Goal: Information Seeking & Learning: Learn about a topic

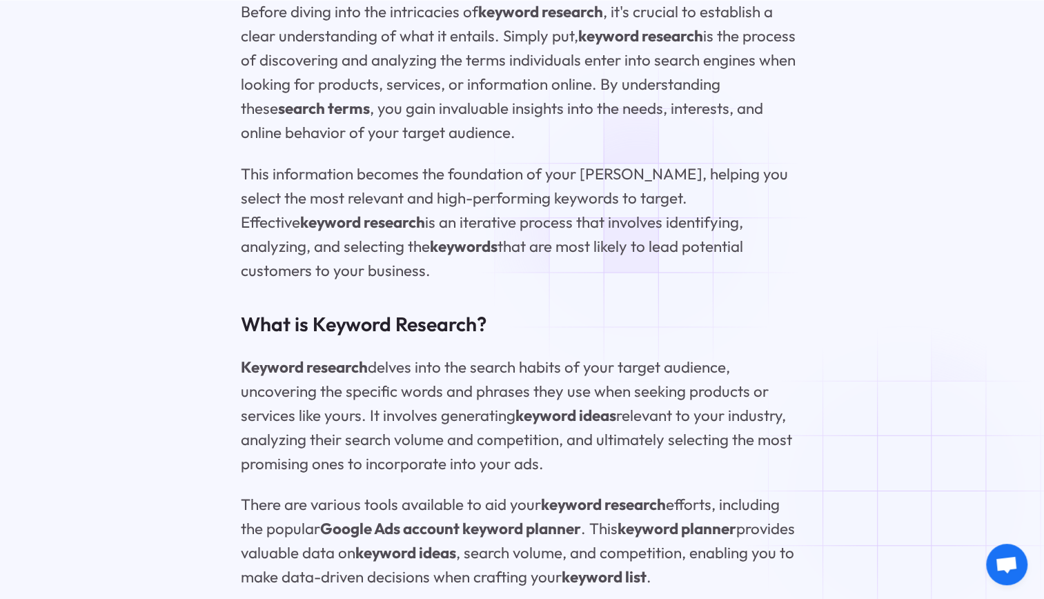
scroll to position [2071, 0]
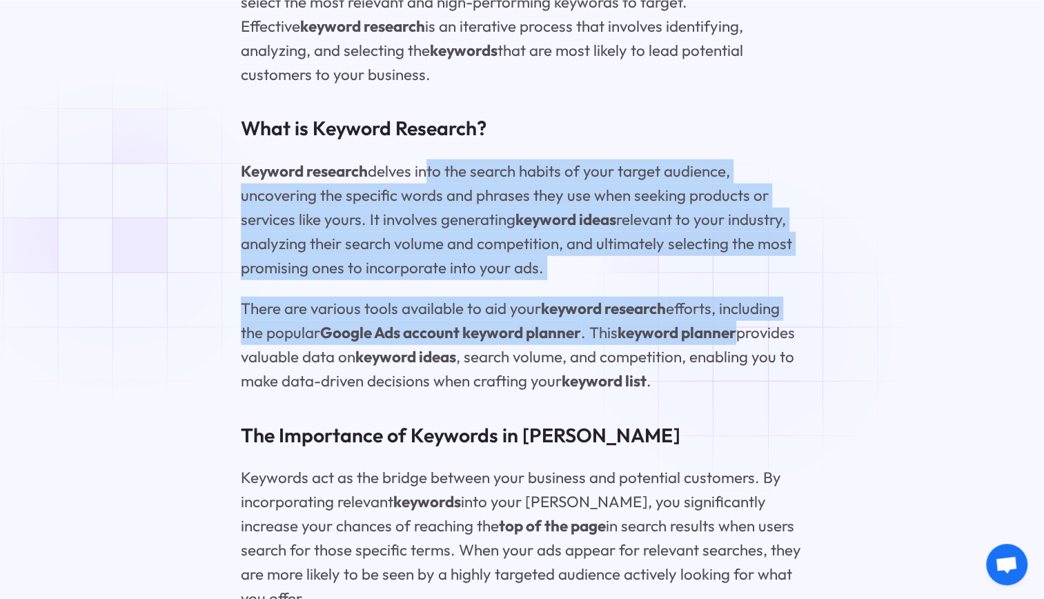
drag, startPoint x: 429, startPoint y: 159, endPoint x: 748, endPoint y: 329, distance: 361.0
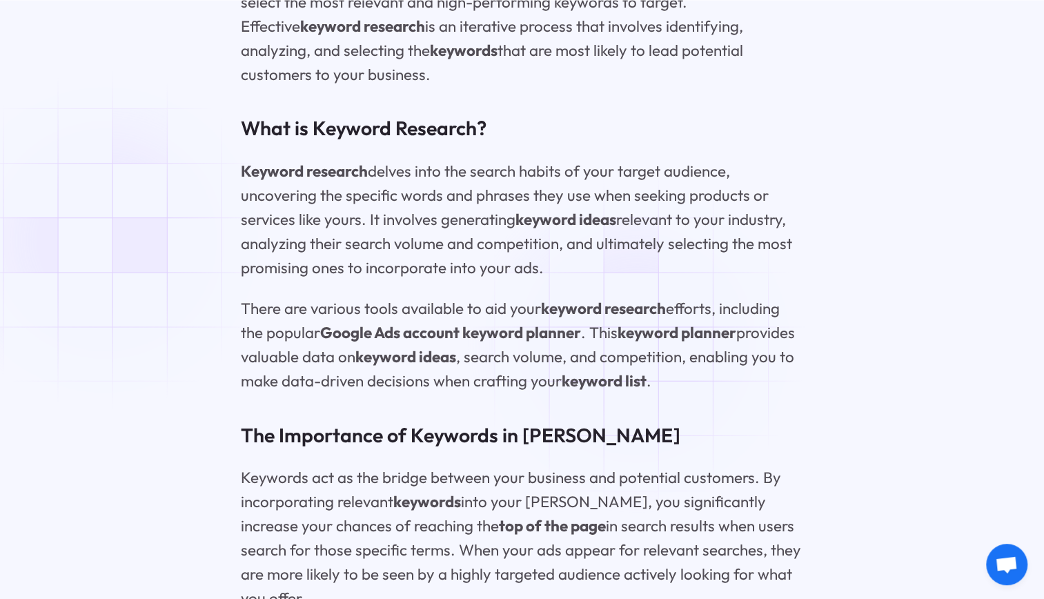
drag, startPoint x: 748, startPoint y: 329, endPoint x: 643, endPoint y: 344, distance: 105.2
click at [643, 344] on p "There are various tools available to aid your keyword research efforts, includi…" at bounding box center [522, 345] width 563 height 97
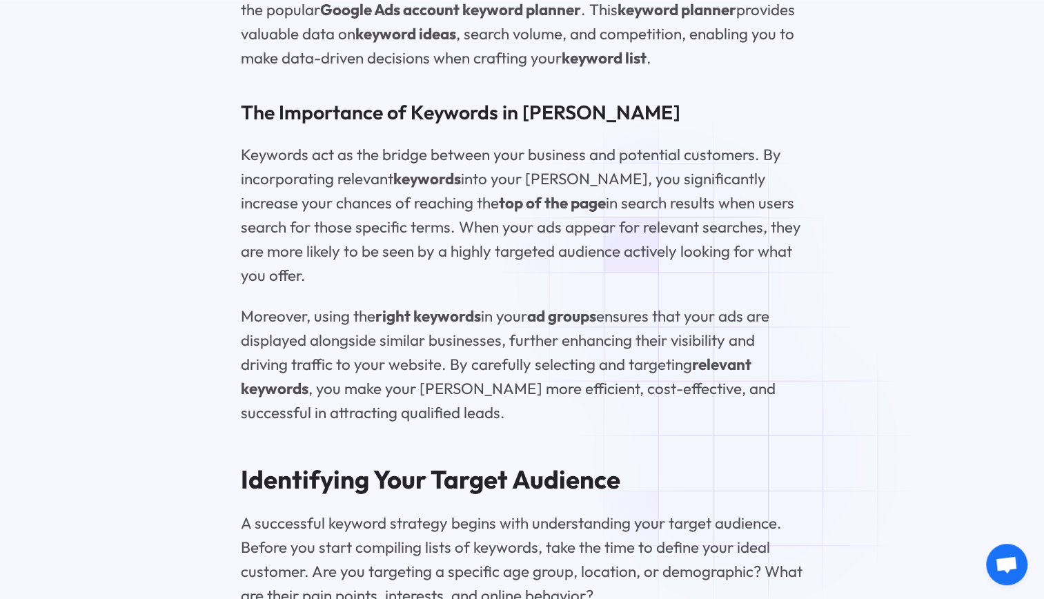
scroll to position [2416, 0]
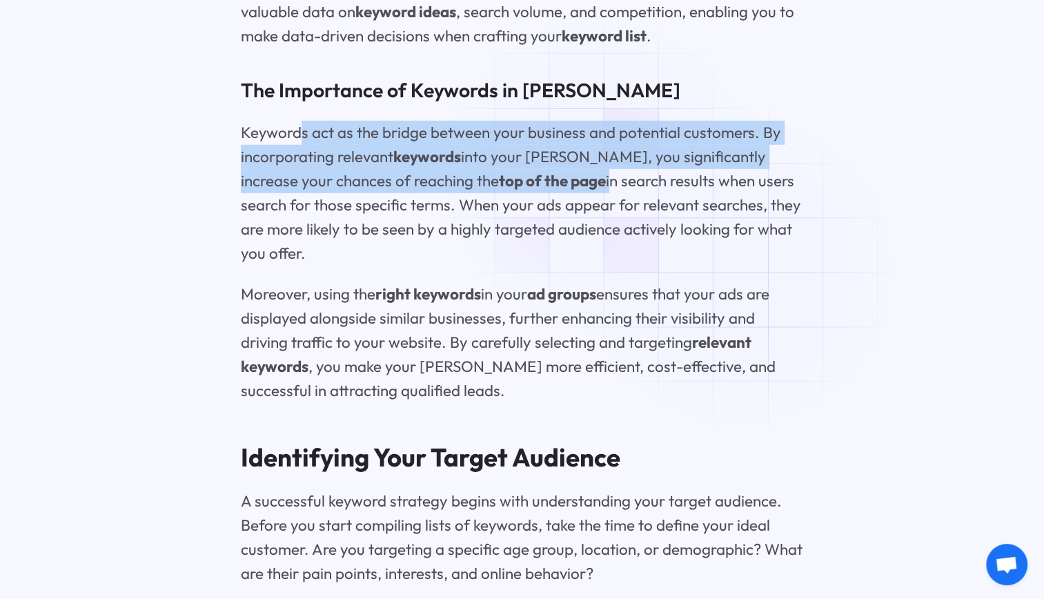
drag, startPoint x: 297, startPoint y: 124, endPoint x: 612, endPoint y: 177, distance: 318.4
click at [612, 177] on p "Keywords act as the bridge between your business and potential customers. By in…" at bounding box center [522, 193] width 563 height 145
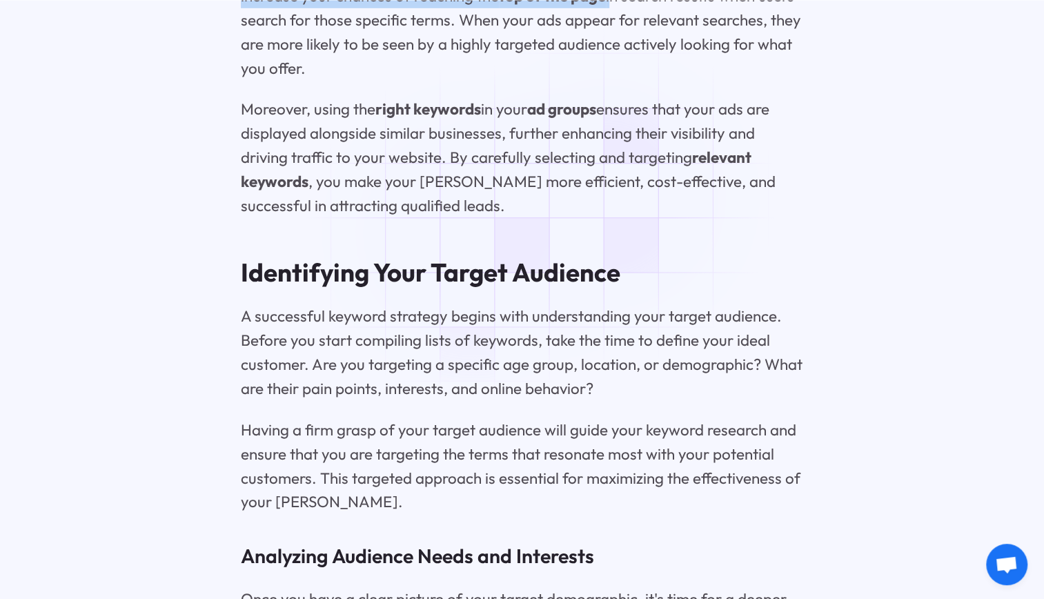
scroll to position [2623, 0]
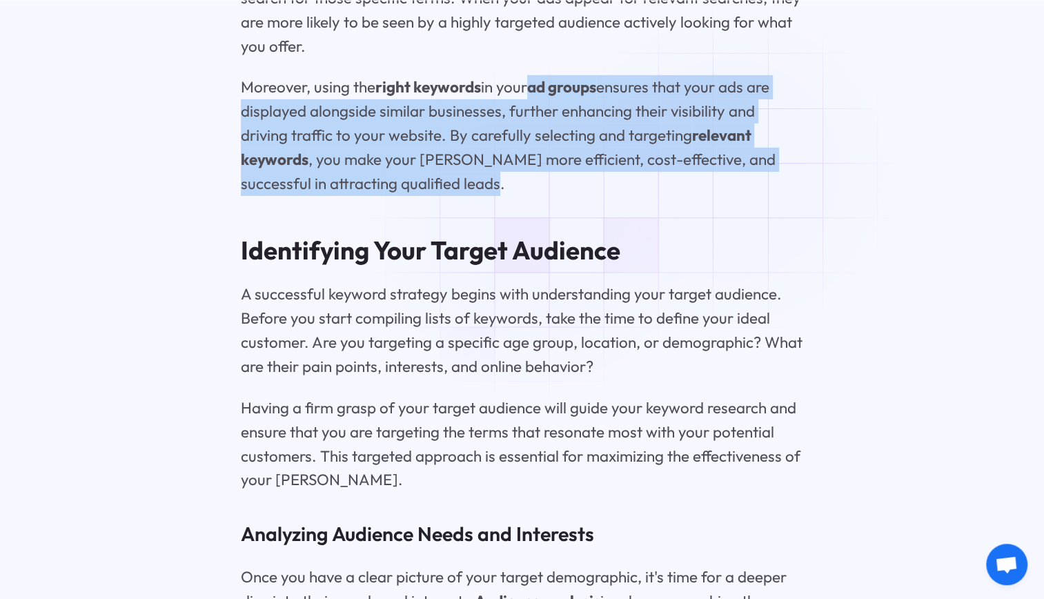
drag, startPoint x: 523, startPoint y: 74, endPoint x: 737, endPoint y: 170, distance: 235.1
click at [737, 170] on p "Moreover, using the right keywords in your ad groups ensures that your ads are …" at bounding box center [522, 135] width 563 height 121
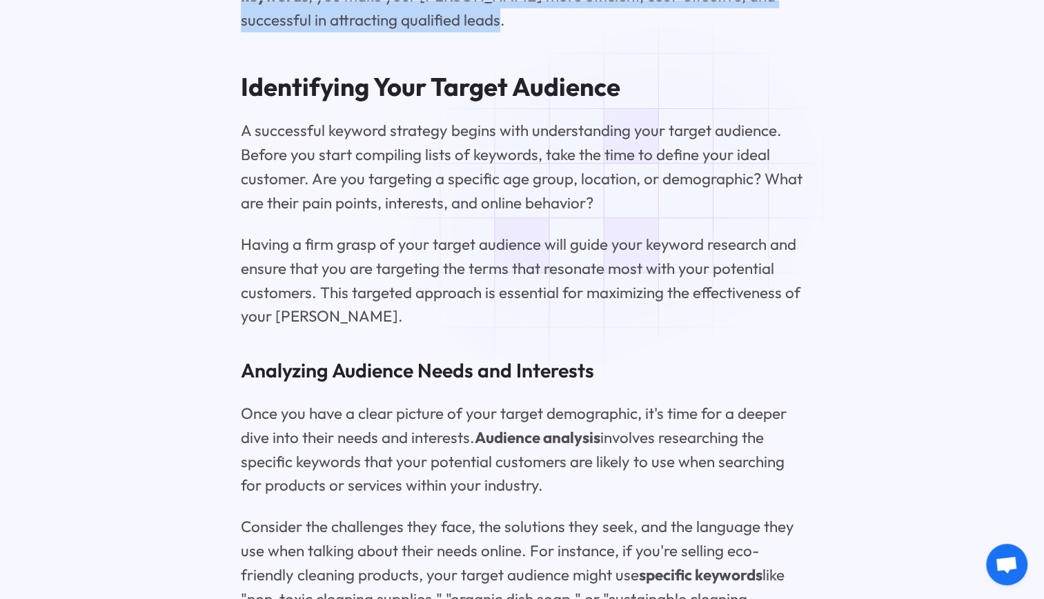
scroll to position [2830, 0]
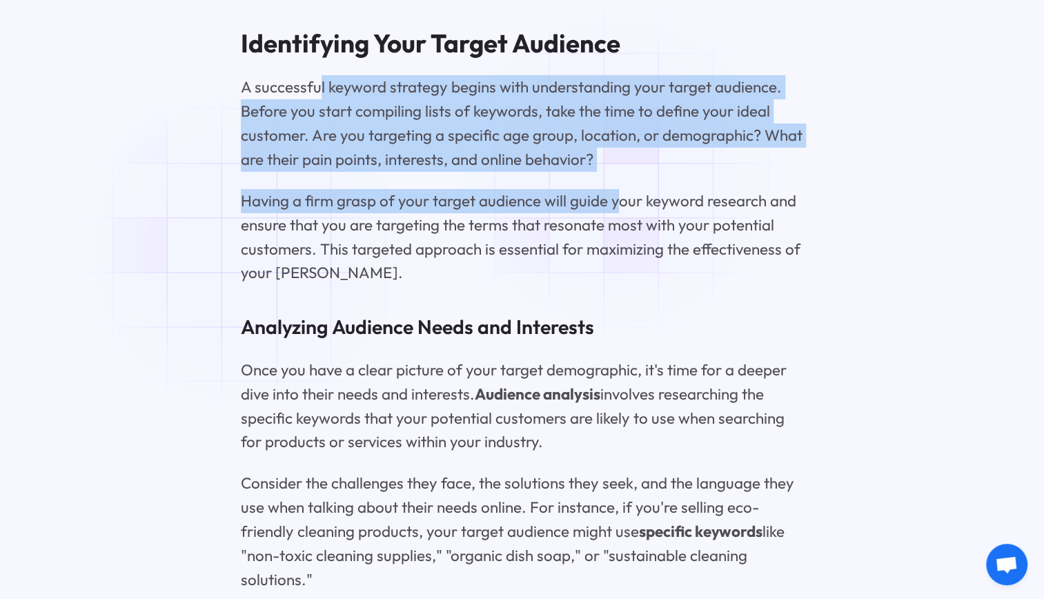
drag, startPoint x: 318, startPoint y: 76, endPoint x: 620, endPoint y: 173, distance: 317.4
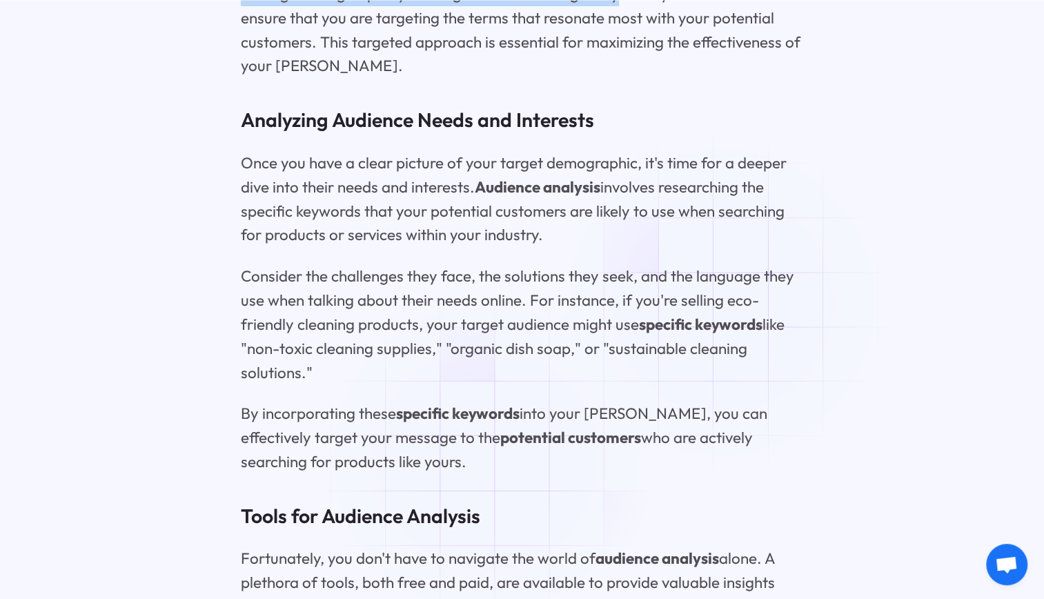
scroll to position [3106, 0]
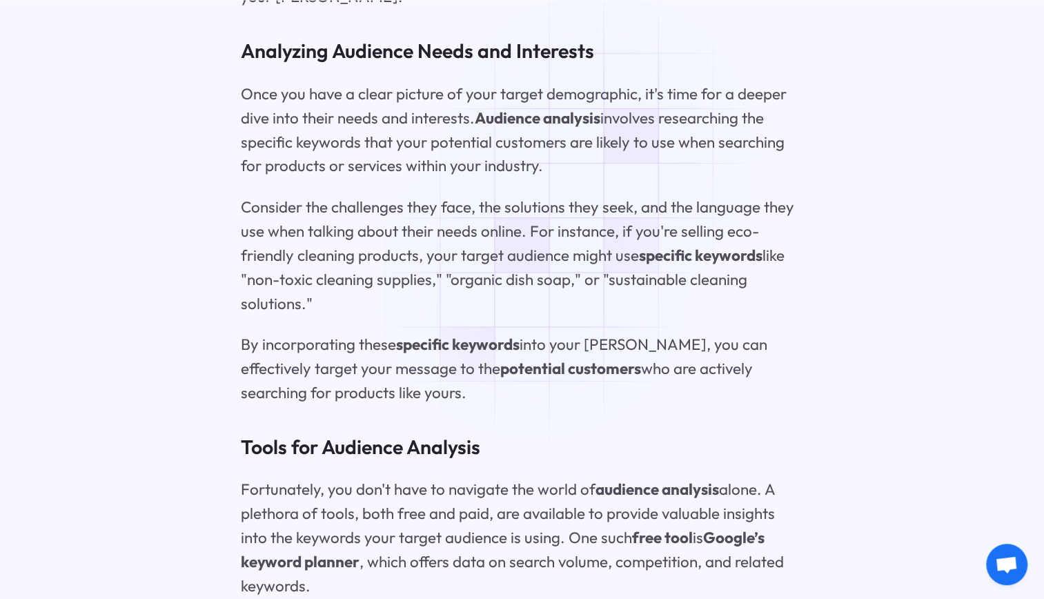
drag, startPoint x: 402, startPoint y: 90, endPoint x: 605, endPoint y: 148, distance: 210.9
click at [605, 148] on p "Once you have a clear picture of your target demographic, it's time for a deepe…" at bounding box center [522, 130] width 563 height 97
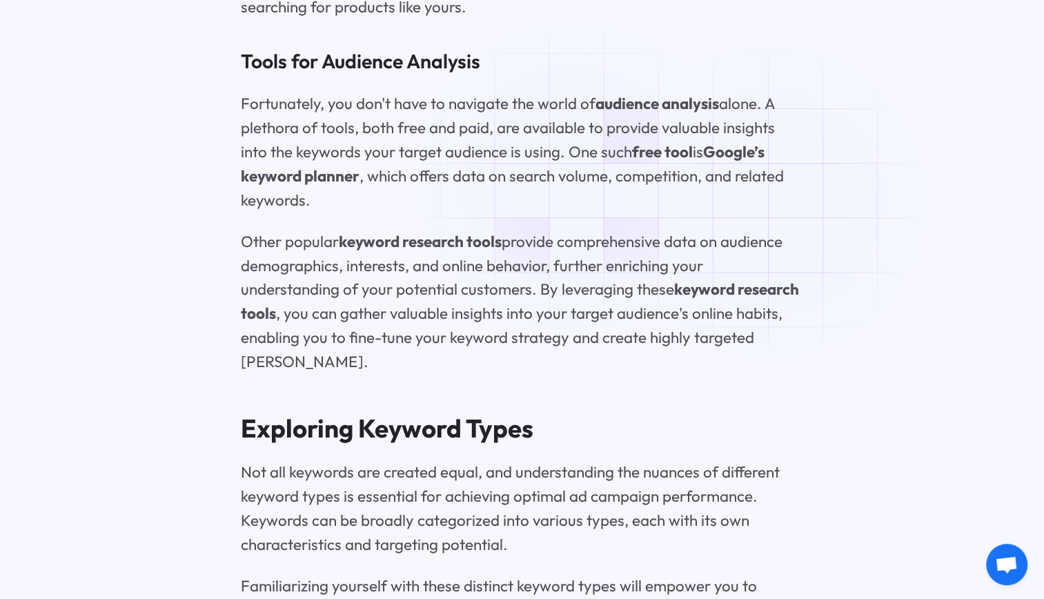
scroll to position [3520, 0]
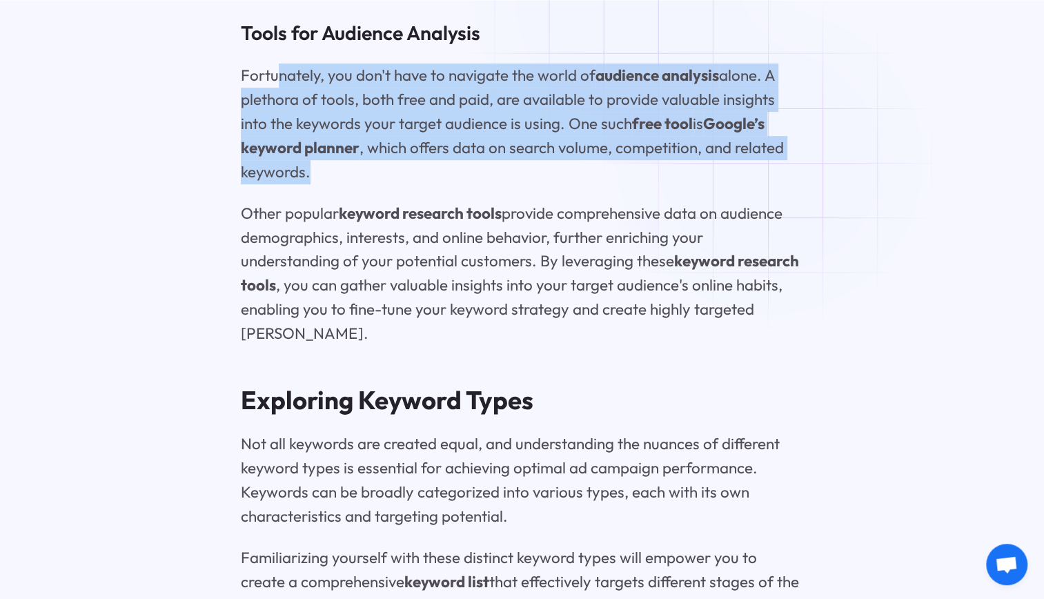
drag, startPoint x: 275, startPoint y: 68, endPoint x: 778, endPoint y: 162, distance: 511.7
click at [778, 162] on p "Fortunately, you don't have to navigate the world of audience analysis alone. A…" at bounding box center [522, 124] width 563 height 121
click at [531, 94] on p "Fortunately, you don't have to navigate the world of audience analysis alone. A…" at bounding box center [522, 124] width 563 height 121
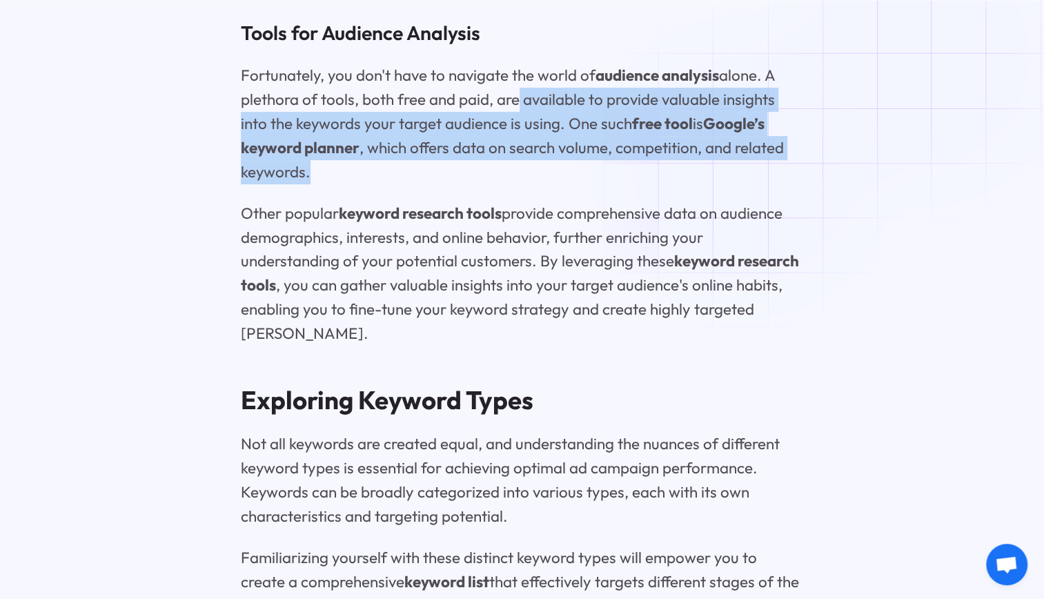
drag, startPoint x: 513, startPoint y: 91, endPoint x: 748, endPoint y: 167, distance: 247.3
click at [748, 167] on p "Fortunately, you don't have to navigate the world of audience analysis alone. A…" at bounding box center [522, 124] width 563 height 121
click at [442, 123] on p "Fortunately, you don't have to navigate the world of audience analysis alone. A…" at bounding box center [522, 124] width 563 height 121
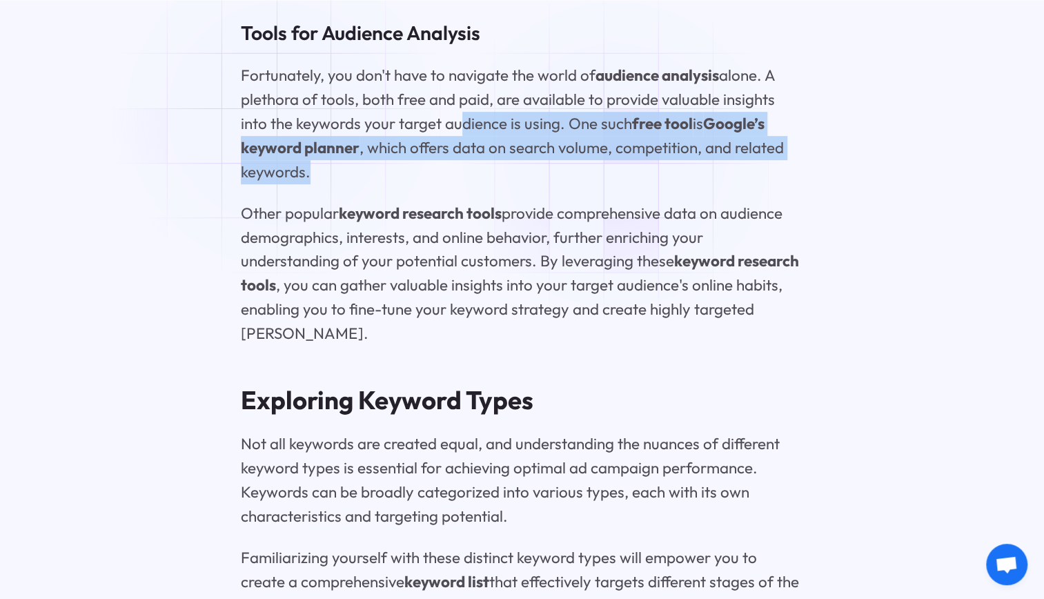
drag, startPoint x: 421, startPoint y: 115, endPoint x: 621, endPoint y: 155, distance: 204.1
click at [621, 155] on p "Fortunately, you don't have to navigate the world of audience analysis alone. A…" at bounding box center [522, 124] width 563 height 121
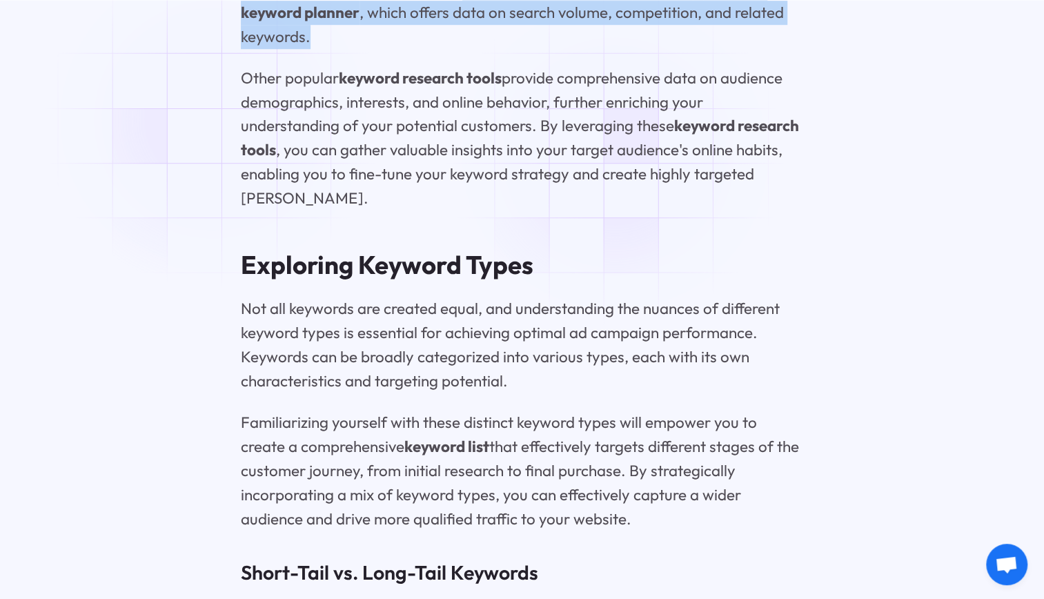
scroll to position [3658, 0]
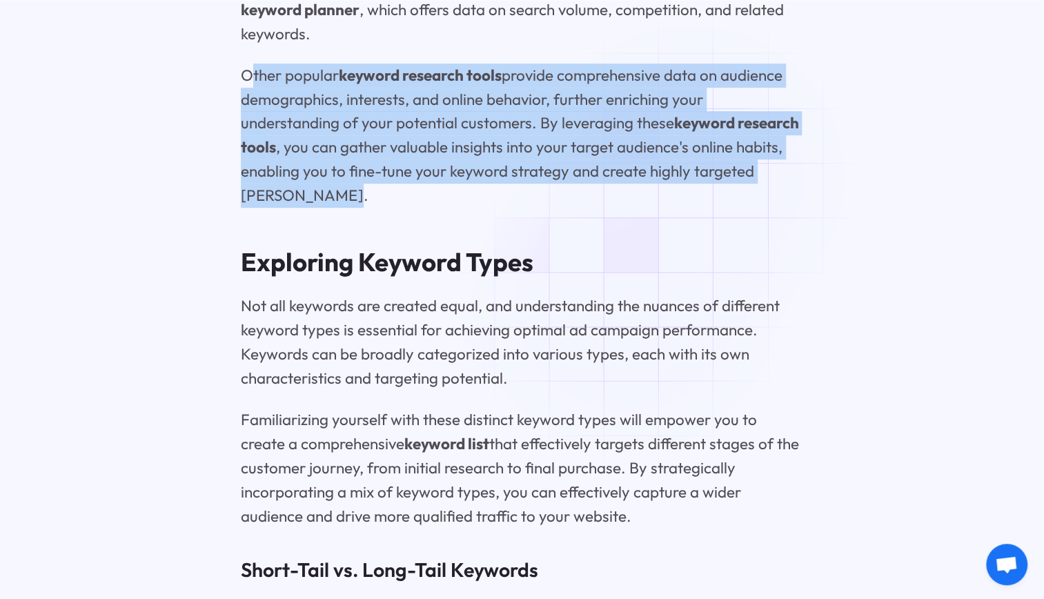
drag, startPoint x: 253, startPoint y: 67, endPoint x: 695, endPoint y: 182, distance: 457.2
click at [695, 182] on p "Other popular keyword research tools provide comprehensive data on audience dem…" at bounding box center [522, 136] width 563 height 145
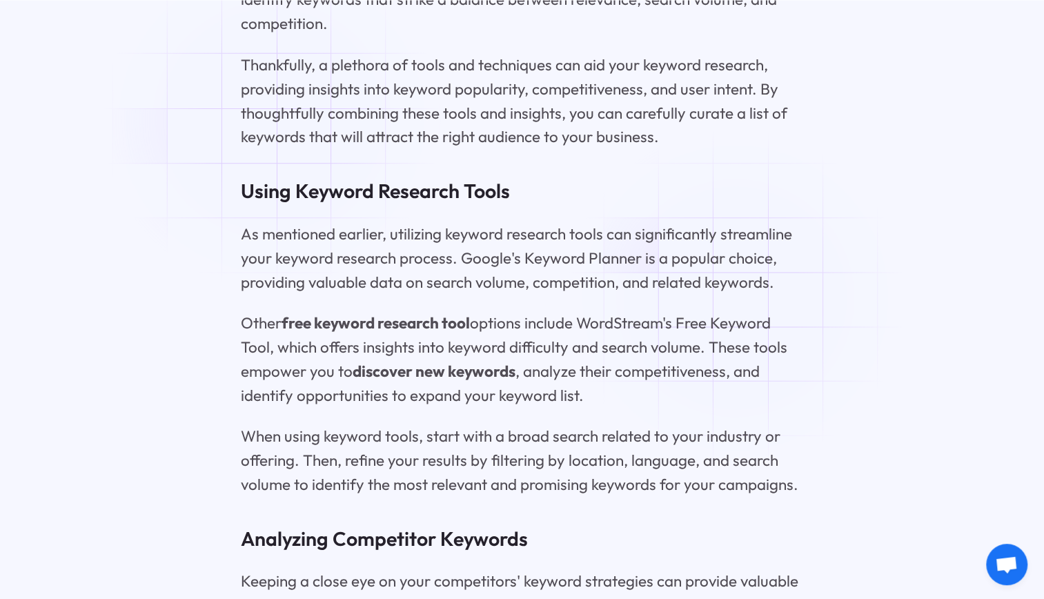
scroll to position [5039, 0]
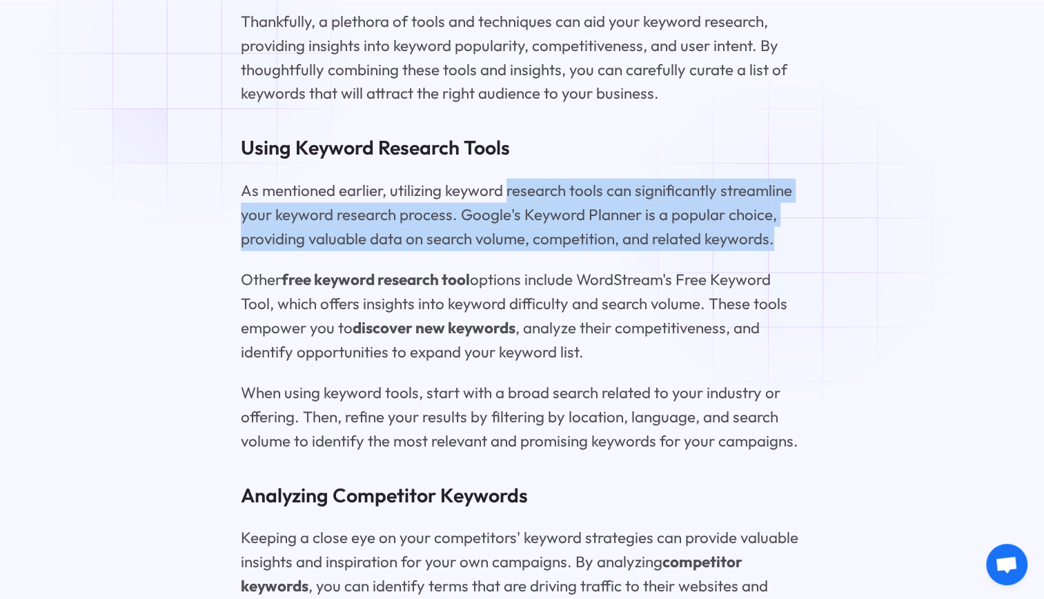
drag, startPoint x: 504, startPoint y: 193, endPoint x: 796, endPoint y: 240, distance: 295.7
click at [796, 240] on p "As mentioned earlier, utilizing keyword research tools can significantly stream…" at bounding box center [522, 215] width 563 height 72
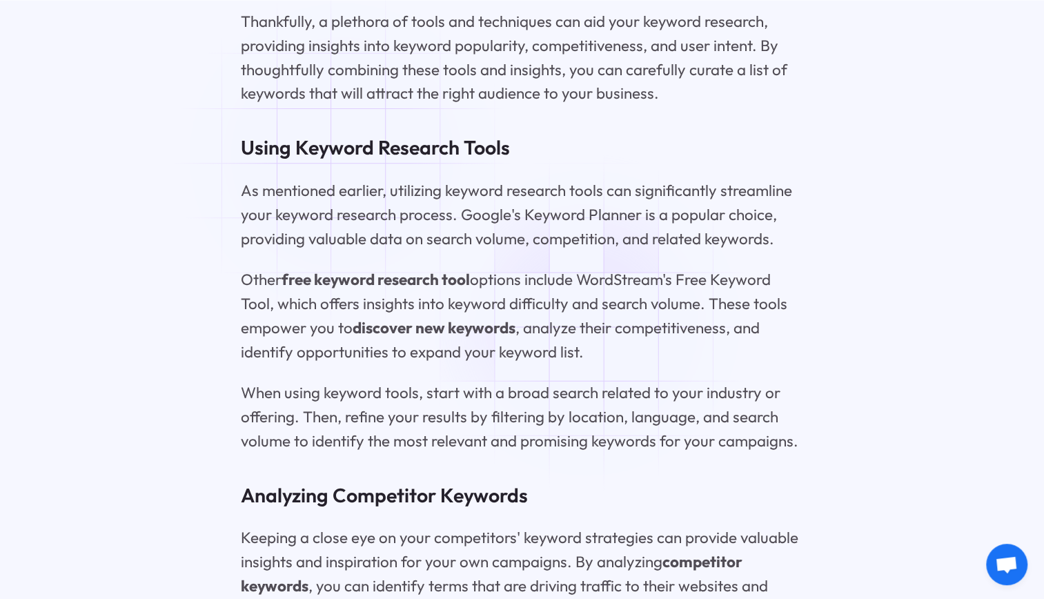
click at [593, 323] on p "Other free keyword research tool options include WordStream's Free Keyword Tool…" at bounding box center [522, 316] width 563 height 97
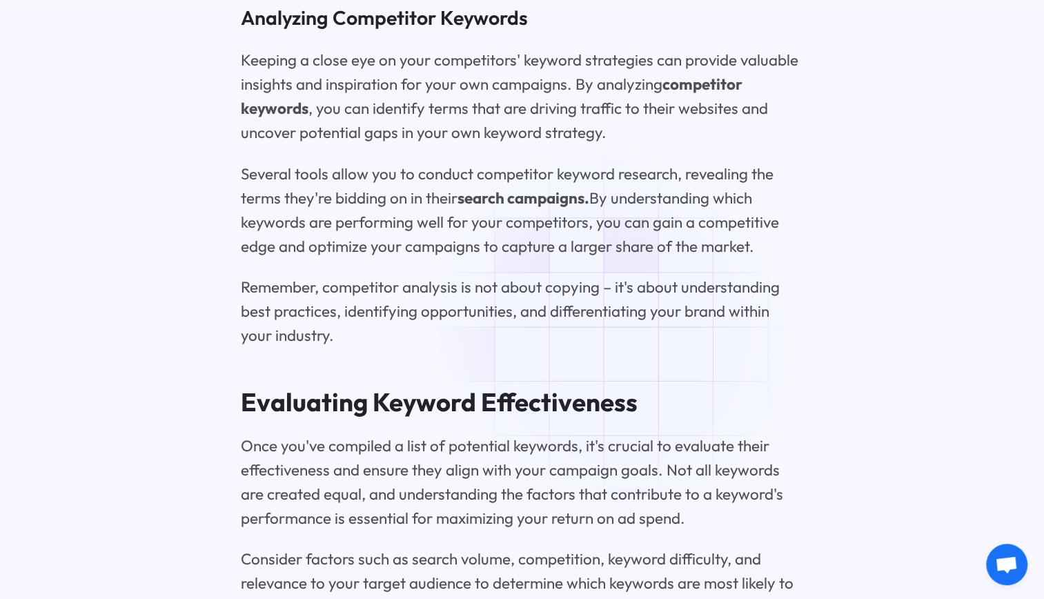
scroll to position [5522, 0]
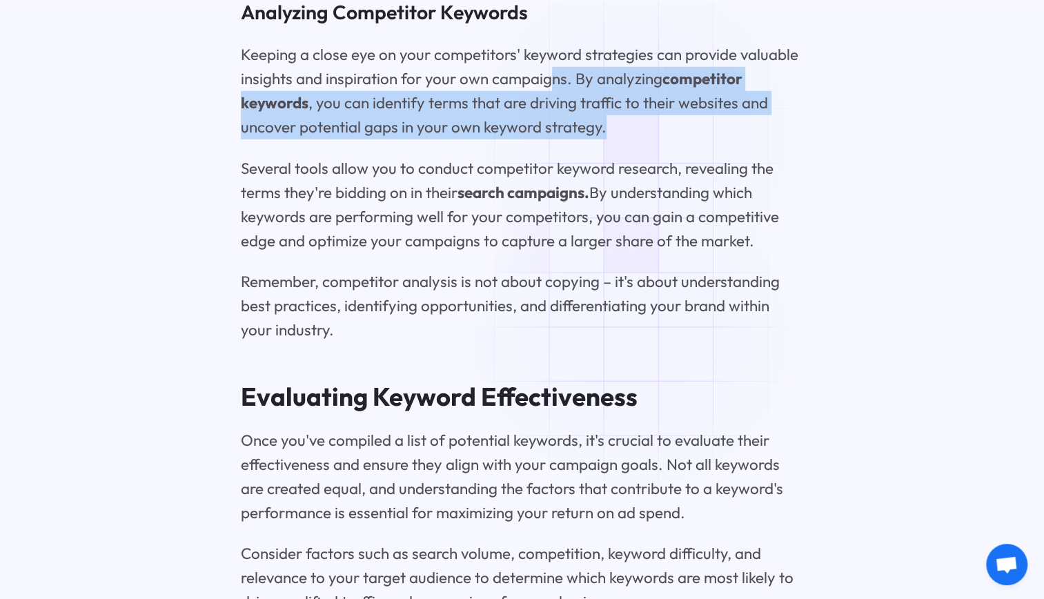
drag, startPoint x: 549, startPoint y: 70, endPoint x: 642, endPoint y: 136, distance: 113.4
click at [642, 136] on p "Keeping a close eye on your competitors' keyword strategies can provide valuabl…" at bounding box center [522, 91] width 563 height 97
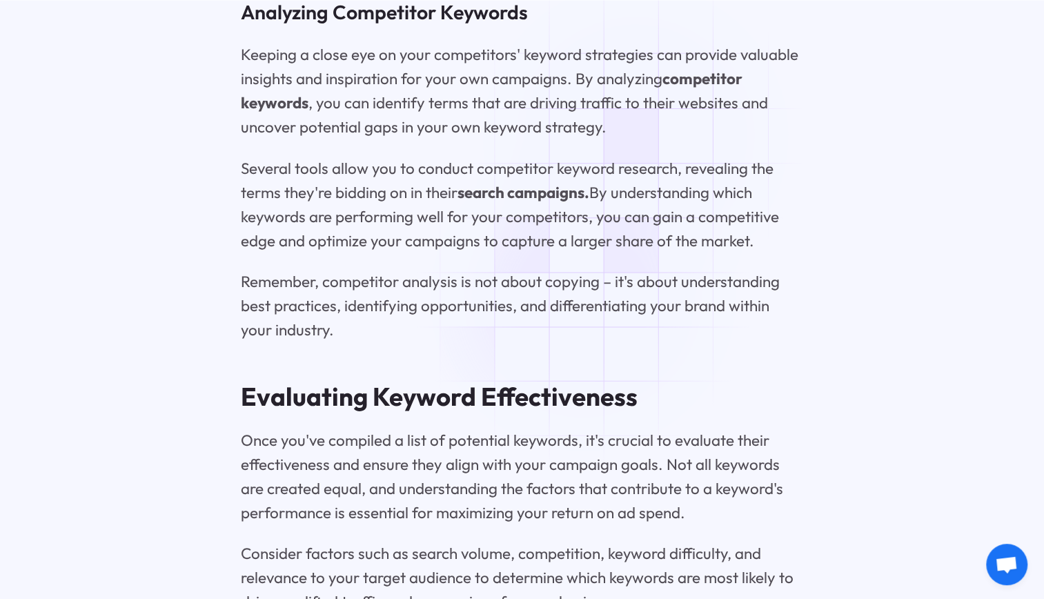
drag, startPoint x: 642, startPoint y: 136, endPoint x: 627, endPoint y: 168, distance: 35.8
click at [636, 157] on p "Several tools allow you to conduct competitor keyword research, revealing the t…" at bounding box center [522, 205] width 563 height 97
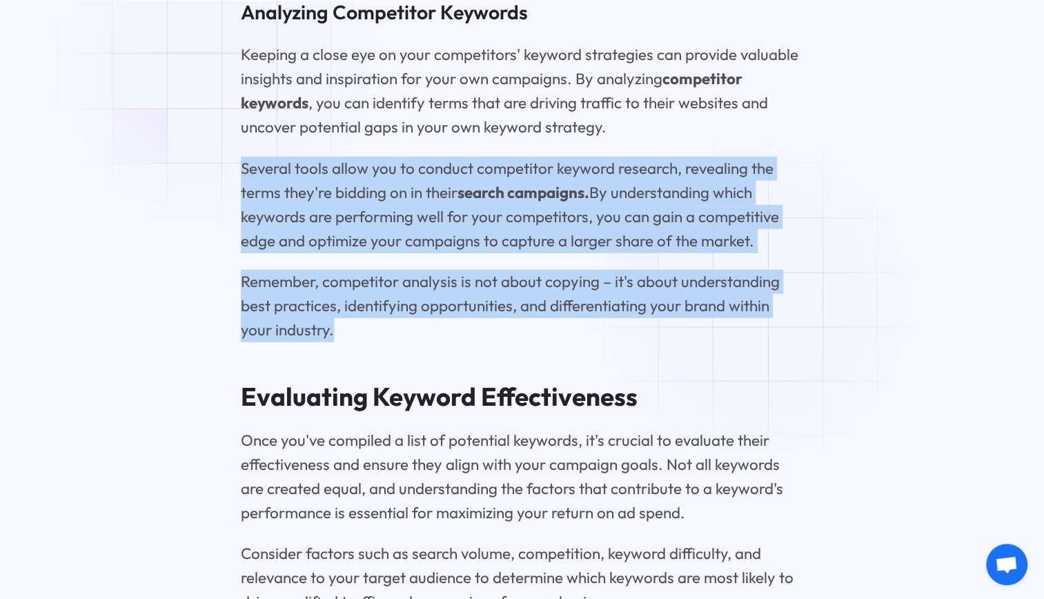
drag, startPoint x: 237, startPoint y: 168, endPoint x: 732, endPoint y: 319, distance: 516.6
click at [732, 319] on div "Beginner's Guide to Keyword Research for [PERSON_NAME] Key Highlights Discover …" at bounding box center [522, 102] width 985 height 9571
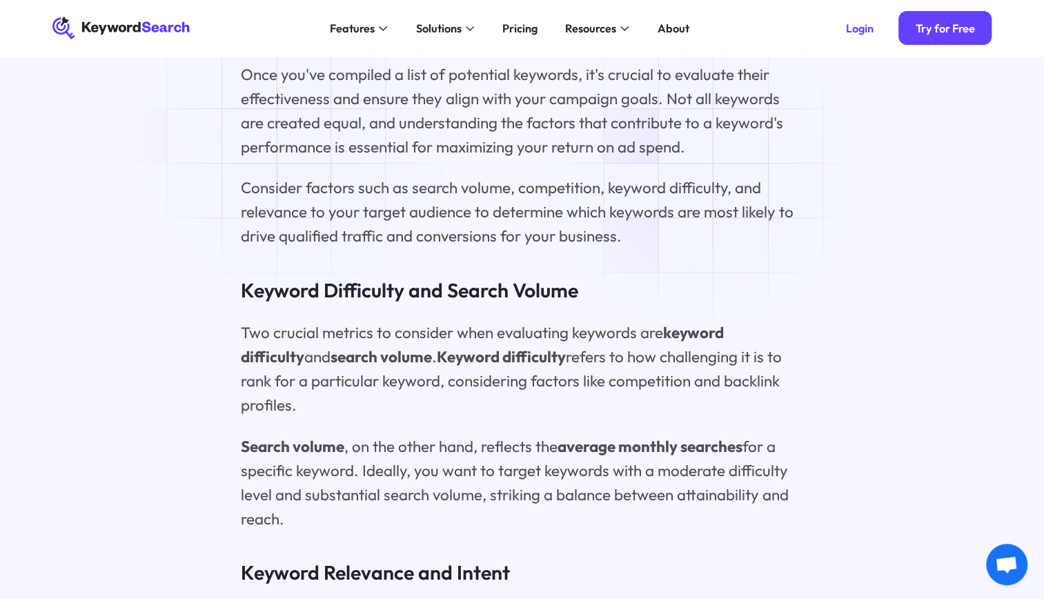
scroll to position [5867, 0]
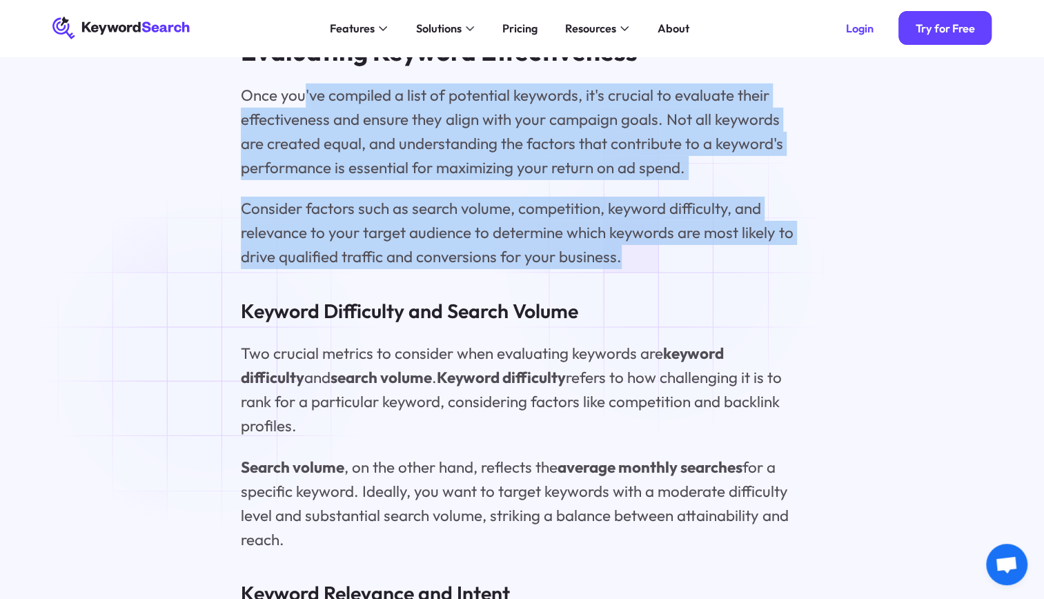
drag, startPoint x: 300, startPoint y: 94, endPoint x: 665, endPoint y: 266, distance: 403.9
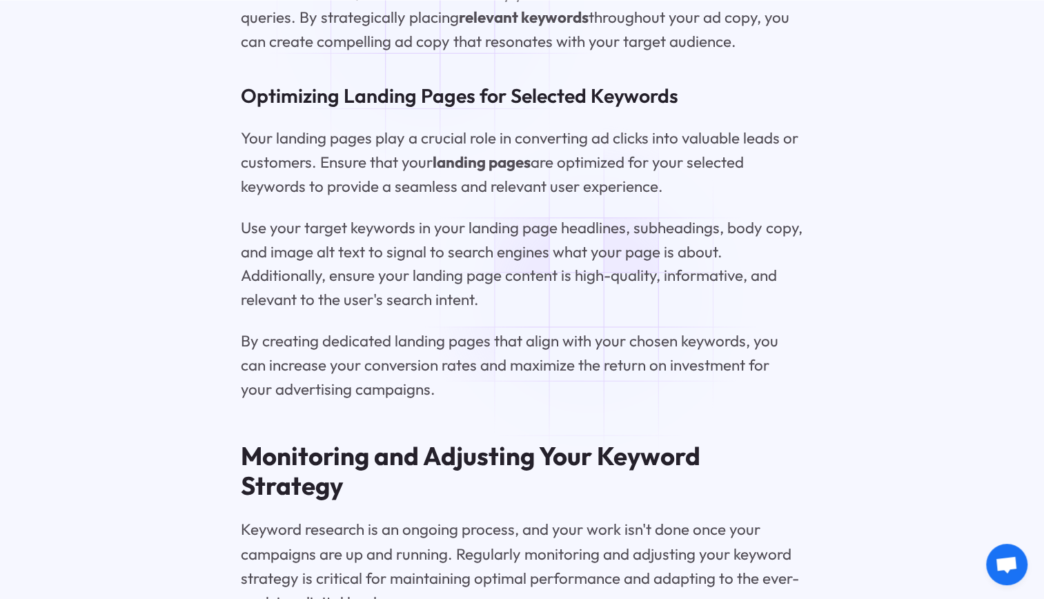
scroll to position [7316, 0]
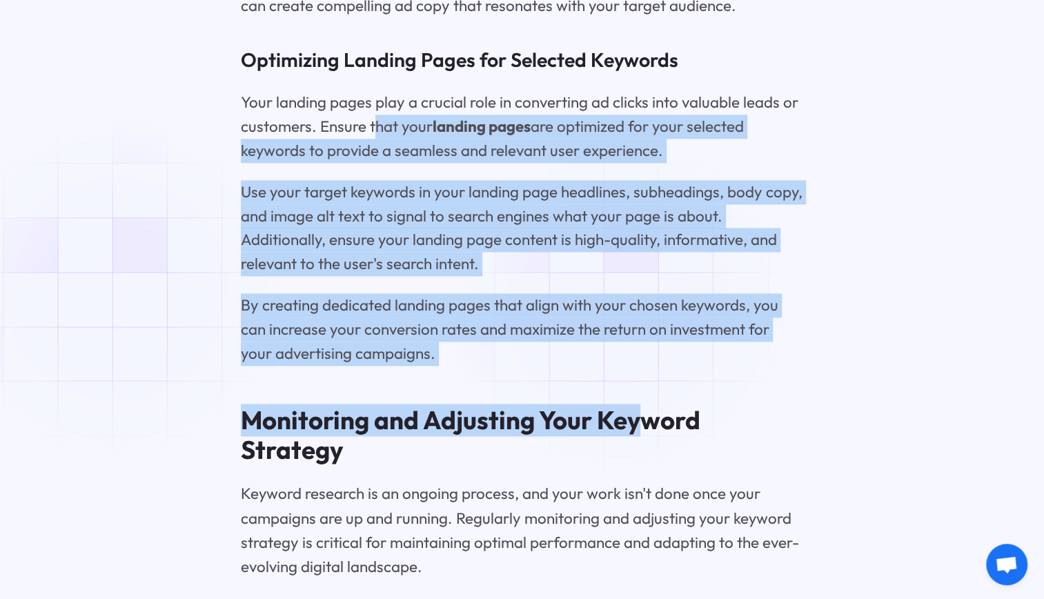
drag, startPoint x: 375, startPoint y: 76, endPoint x: 643, endPoint y: 316, distance: 359.2
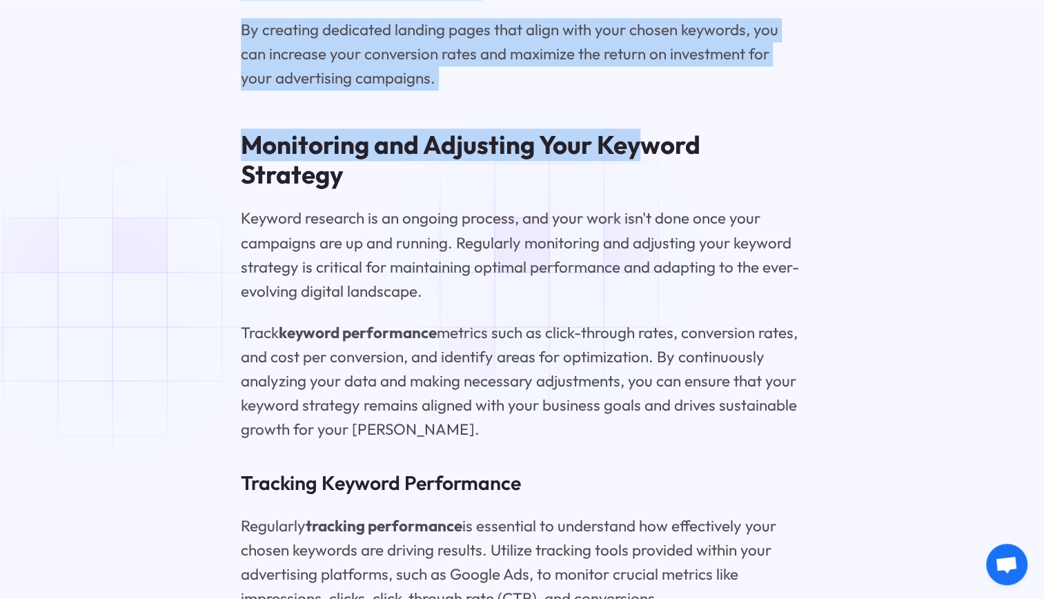
scroll to position [7593, 0]
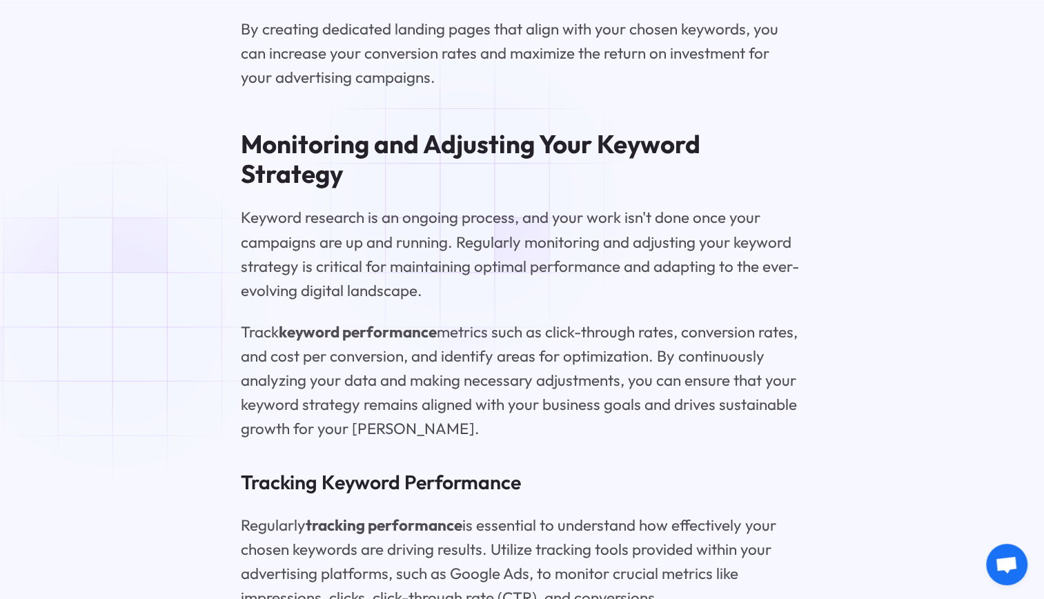
click at [466, 206] on p "Keyword research is an ongoing process, and your work isn't done once your camp…" at bounding box center [522, 254] width 563 height 97
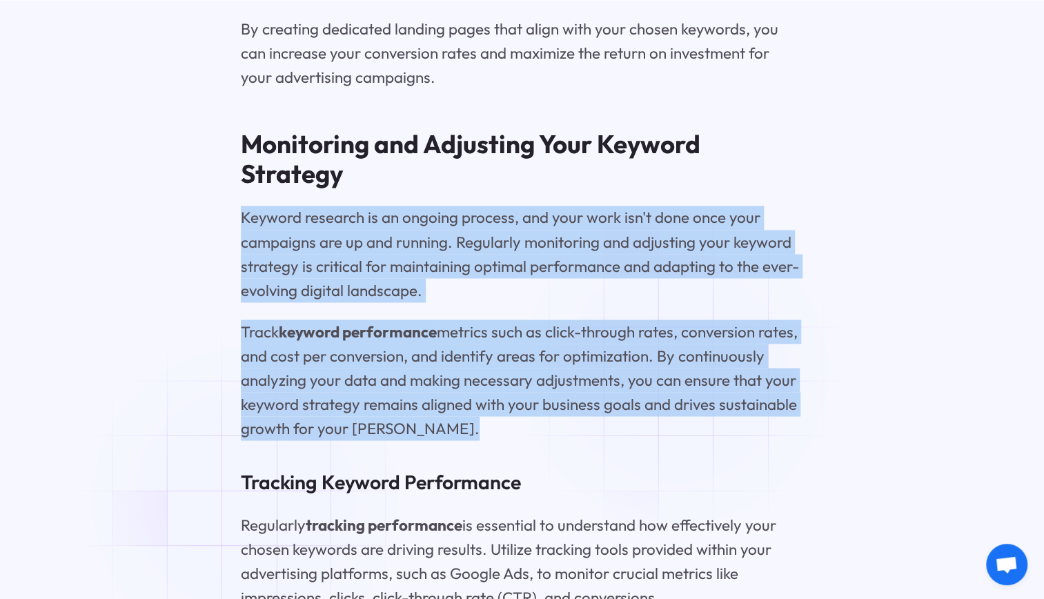
drag, startPoint x: 244, startPoint y: 175, endPoint x: 683, endPoint y: 372, distance: 481.7
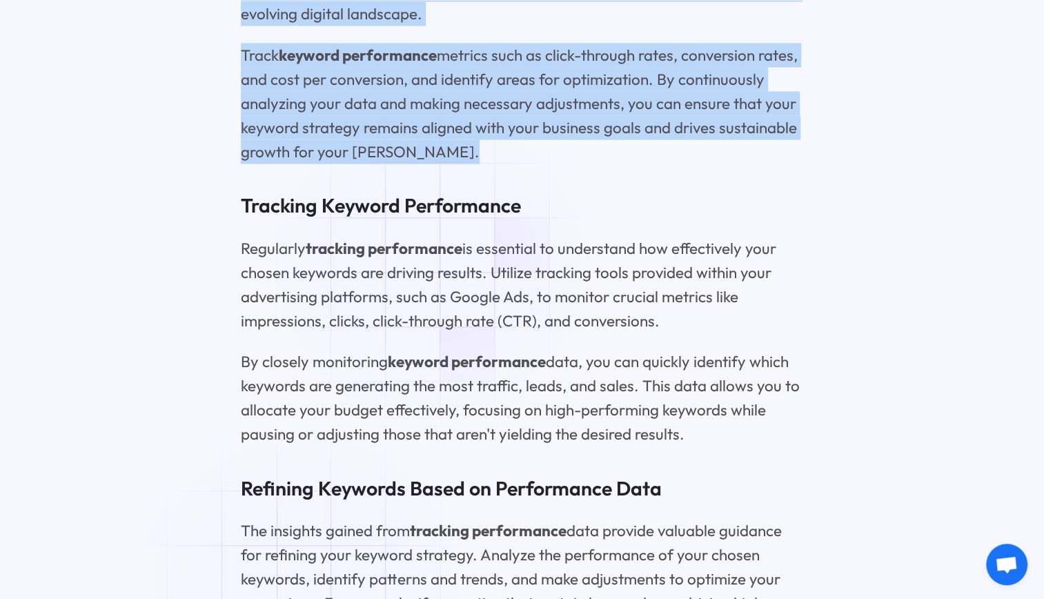
scroll to position [7938, 0]
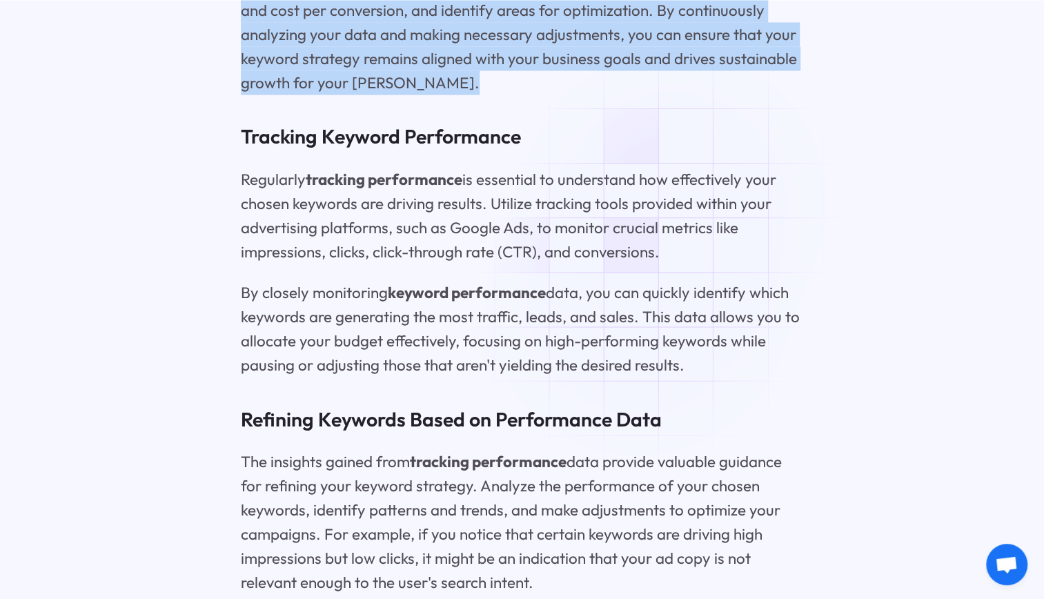
drag, startPoint x: 333, startPoint y: 159, endPoint x: 681, endPoint y: 203, distance: 351.4
click at [681, 203] on p "Regularly tracking performance is essential to understand how effectively your …" at bounding box center [522, 216] width 563 height 97
drag, startPoint x: 681, startPoint y: 203, endPoint x: 674, endPoint y: 210, distance: 10.3
click at [674, 210] on p "Regularly tracking performance is essential to understand how effectively your …" at bounding box center [522, 216] width 563 height 97
click at [665, 206] on p "Regularly tracking performance is essential to understand how effectively your …" at bounding box center [522, 216] width 563 height 97
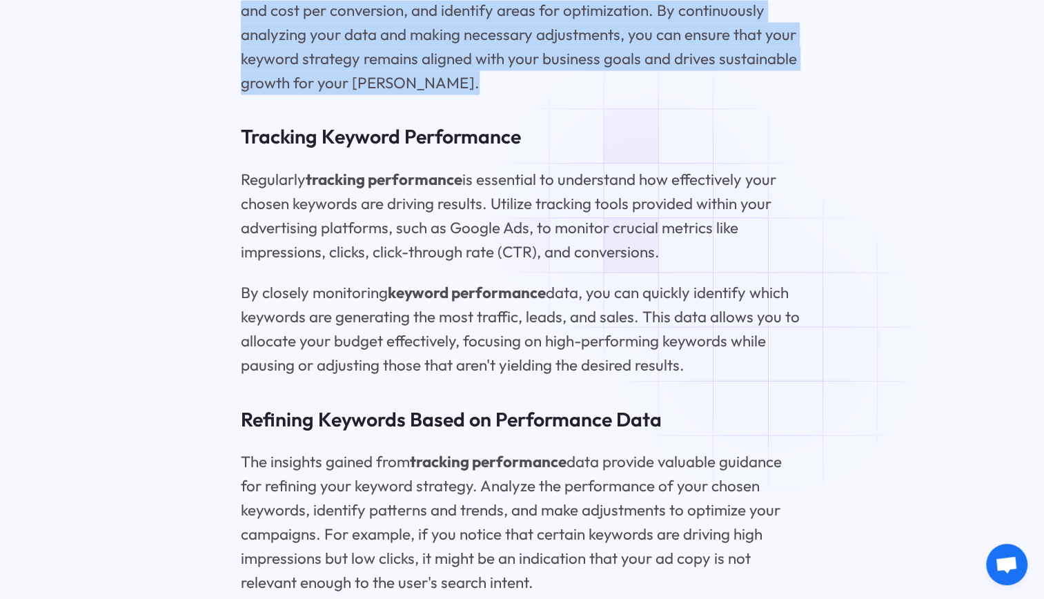
click at [653, 207] on p "Regularly tracking performance is essential to understand how effectively your …" at bounding box center [522, 216] width 563 height 97
click at [530, 196] on p "Regularly tracking performance is essential to understand how effectively your …" at bounding box center [522, 216] width 563 height 97
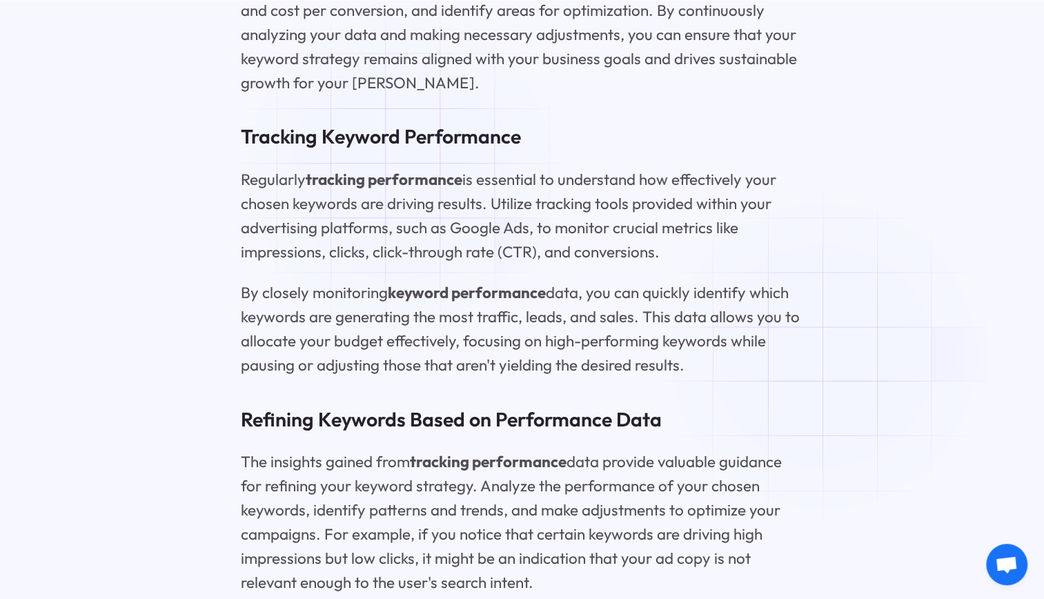
drag, startPoint x: 404, startPoint y: 169, endPoint x: 267, endPoint y: 146, distance: 139.2
click at [404, 169] on p "Regularly tracking performance is essential to understand how effectively your …" at bounding box center [522, 216] width 563 height 97
drag, startPoint x: 243, startPoint y: 127, endPoint x: 663, endPoint y: 204, distance: 427.4
click at [663, 204] on p "Regularly tracking performance is essential to understand how effectively your …" at bounding box center [522, 216] width 563 height 97
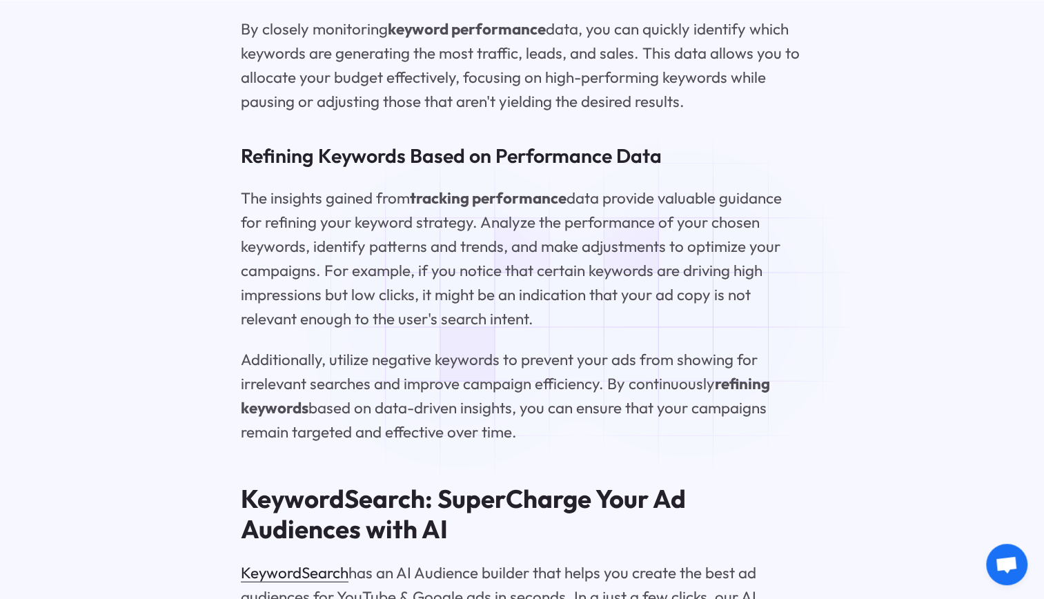
scroll to position [8283, 0]
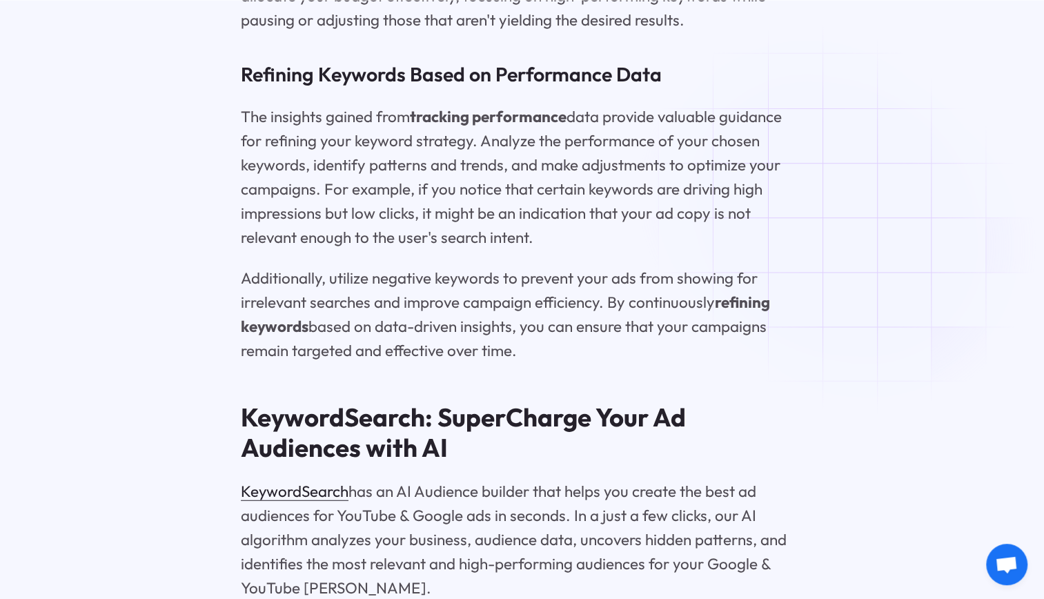
drag, startPoint x: 562, startPoint y: 72, endPoint x: 816, endPoint y: 193, distance: 281.6
drag, startPoint x: 816, startPoint y: 193, endPoint x: 812, endPoint y: 217, distance: 24.4
drag, startPoint x: 681, startPoint y: 172, endPoint x: 741, endPoint y: 199, distance: 65.8
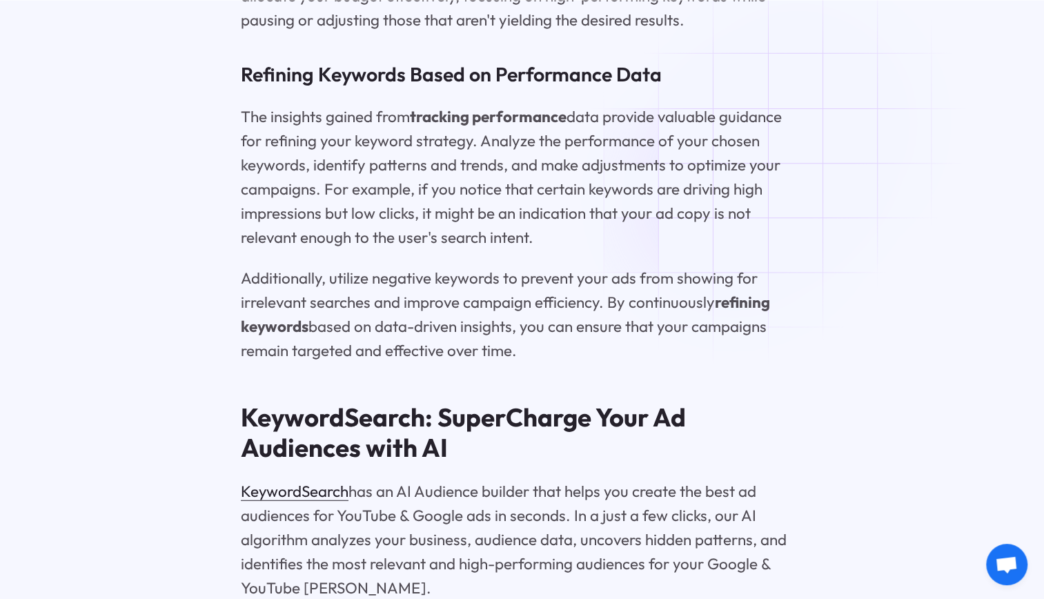
click at [741, 199] on p "The insights gained from tracking performance data provide valuable guidance fo…" at bounding box center [522, 177] width 563 height 145
drag, startPoint x: 741, startPoint y: 199, endPoint x: 713, endPoint y: 240, distance: 50.2
click at [720, 266] on p "Additionally, utilize negative keywords to prevent your ads from showing for ir…" at bounding box center [522, 314] width 563 height 97
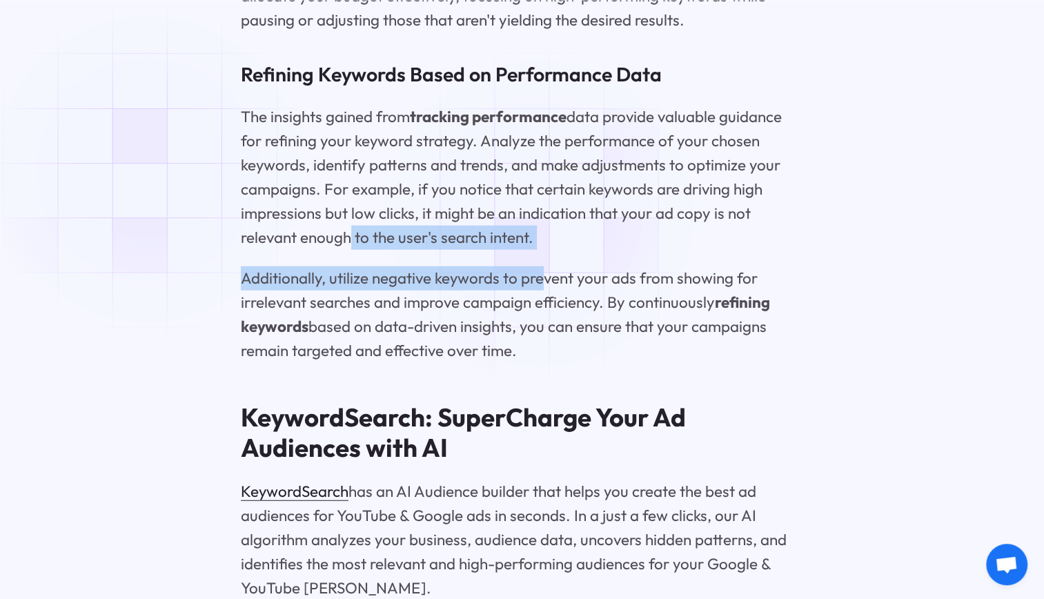
drag, startPoint x: 343, startPoint y: 191, endPoint x: 546, endPoint y: 214, distance: 204.3
drag, startPoint x: 546, startPoint y: 214, endPoint x: 511, endPoint y: 246, distance: 47.4
click at [516, 266] on p "Additionally, utilize negative keywords to prevent your ads from showing for ir…" at bounding box center [522, 314] width 563 height 97
click at [525, 266] on p "Additionally, utilize negative keywords to prevent your ads from showing for ir…" at bounding box center [522, 314] width 563 height 97
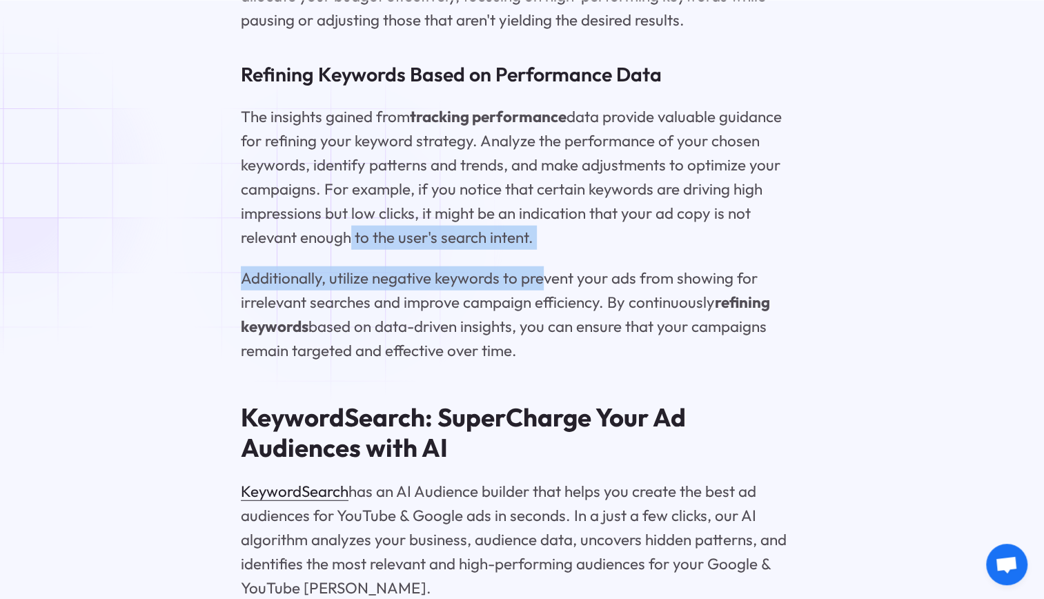
drag, startPoint x: 345, startPoint y: 233, endPoint x: 353, endPoint y: 233, distance: 7.6
click at [345, 266] on p "Additionally, utilize negative keywords to prevent your ads from showing for ir…" at bounding box center [522, 314] width 563 height 97
drag, startPoint x: 386, startPoint y: 232, endPoint x: 393, endPoint y: 232, distance: 7.6
click at [387, 266] on p "Additionally, utilize negative keywords to prevent your ads from showing for ir…" at bounding box center [522, 314] width 563 height 97
click at [453, 266] on p "Additionally, utilize negative keywords to prevent your ads from showing for ir…" at bounding box center [522, 314] width 563 height 97
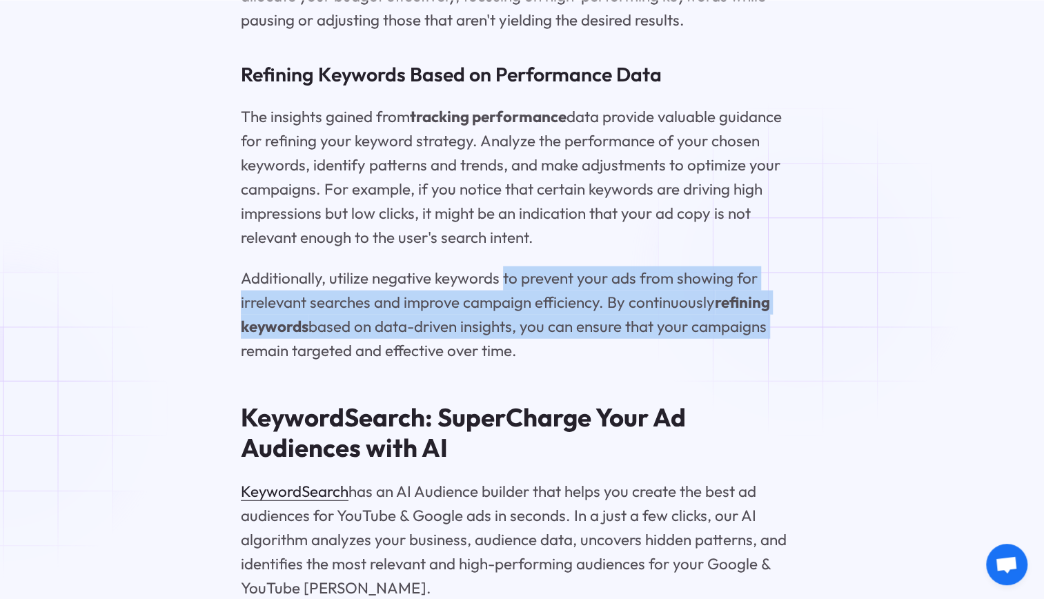
drag, startPoint x: 501, startPoint y: 234, endPoint x: 808, endPoint y: 268, distance: 309.1
click at [343, 266] on p "Additionally, utilize negative keywords to prevent your ads from showing for ir…" at bounding box center [522, 314] width 563 height 97
drag, startPoint x: 308, startPoint y: 255, endPoint x: 779, endPoint y: 293, distance: 472.3
click at [779, 293] on p "Additionally, utilize negative keywords to prevent your ads from showing for ir…" at bounding box center [522, 314] width 563 height 97
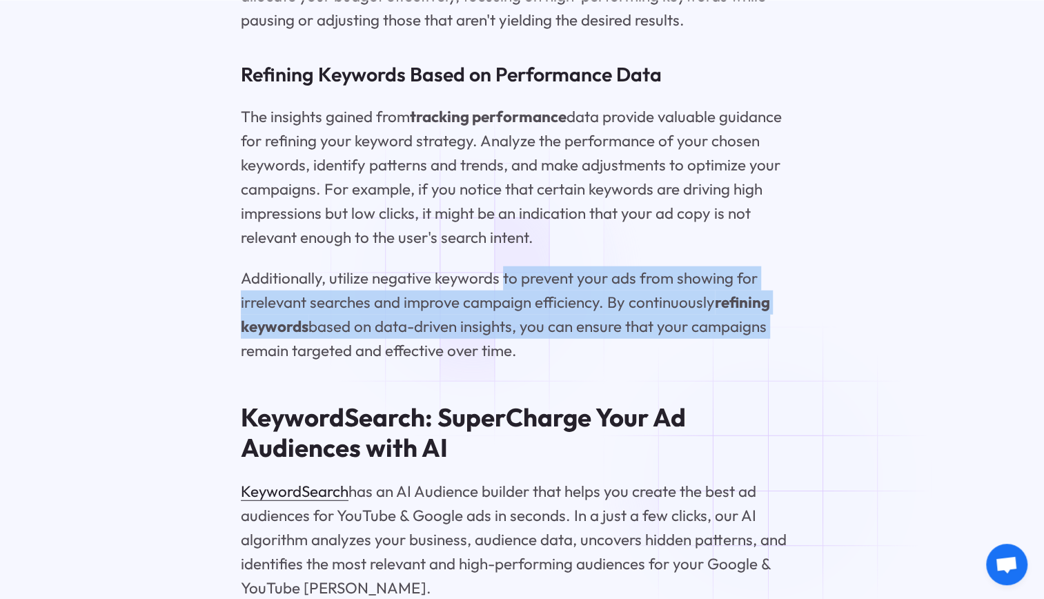
click at [478, 277] on p "Additionally, utilize negative keywords to prevent your ads from showing for ir…" at bounding box center [522, 314] width 563 height 97
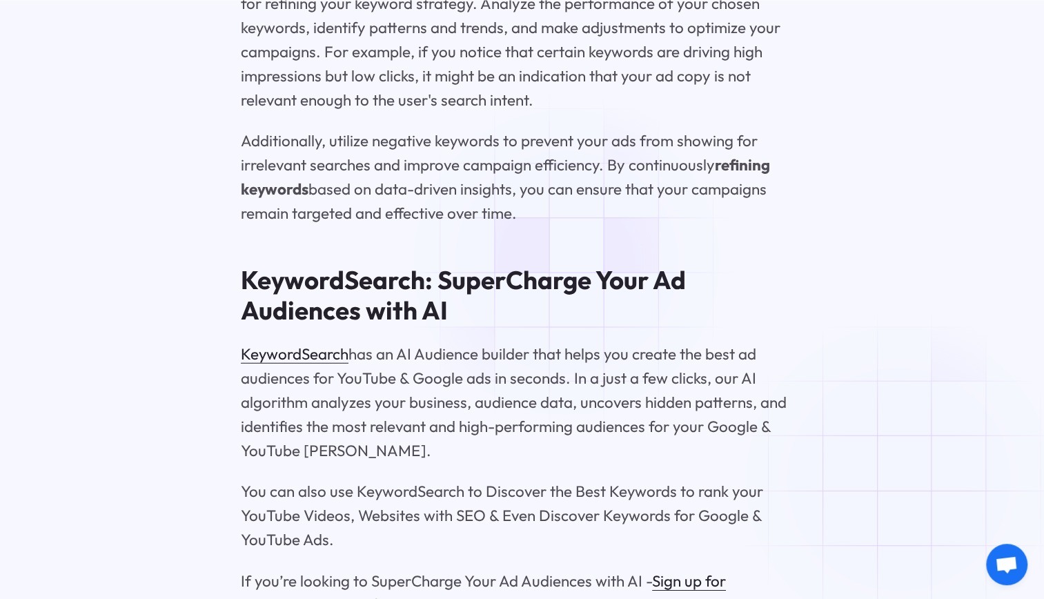
scroll to position [8421, 0]
click at [534, 146] on p "Additionally, utilize negative keywords to prevent your ads from showing for ir…" at bounding box center [522, 176] width 563 height 97
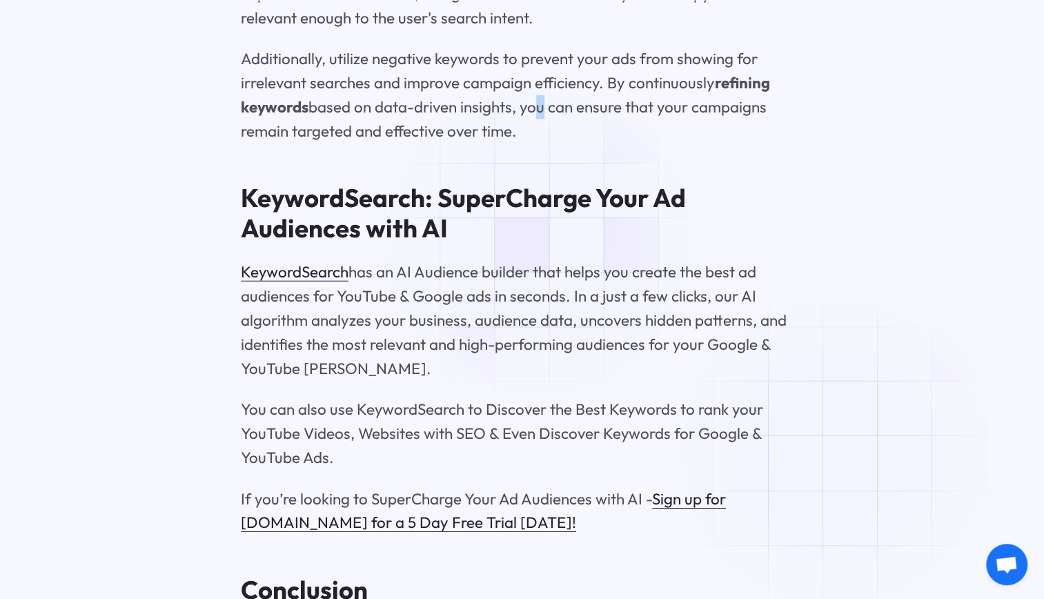
scroll to position [8559, 0]
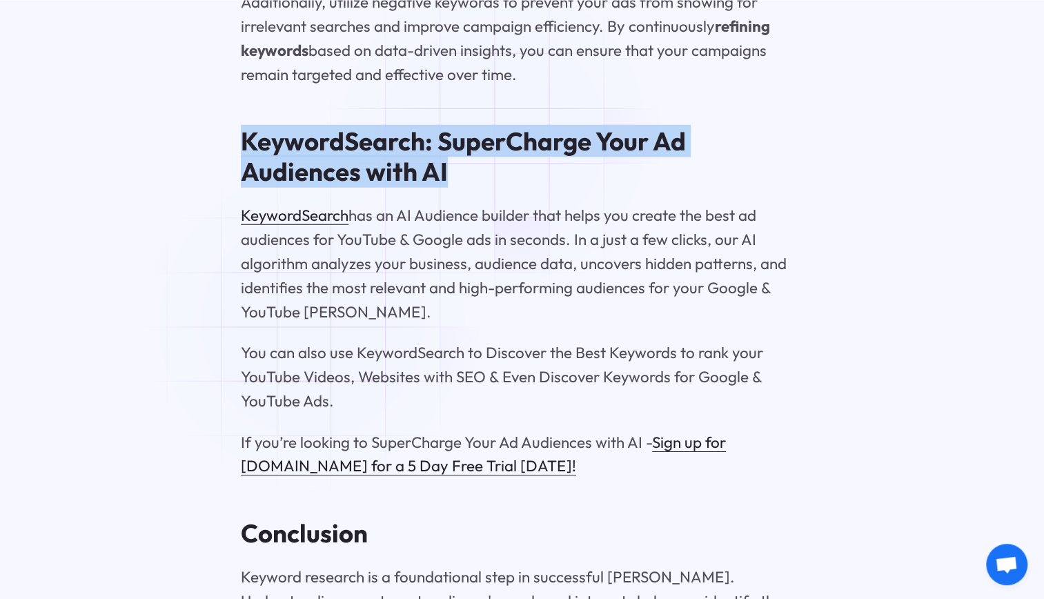
drag, startPoint x: 258, startPoint y: 101, endPoint x: 498, endPoint y: 135, distance: 242.6
click at [498, 135] on h2 "KeywordSearch: SuperCharge Your Ad Audiences with AI" at bounding box center [522, 156] width 563 height 60
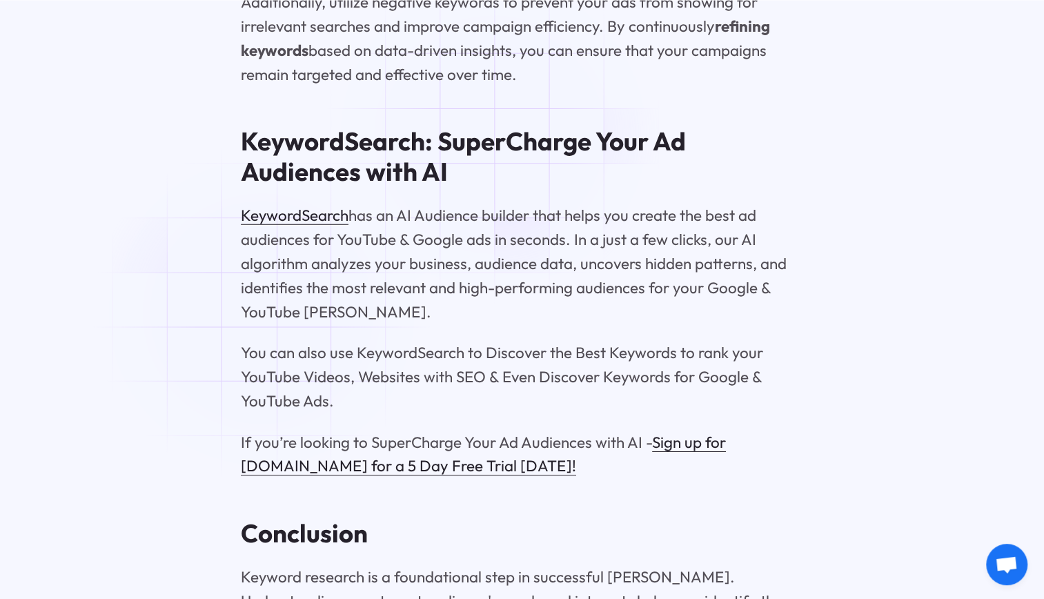
drag, startPoint x: 498, startPoint y: 135, endPoint x: 503, endPoint y: 168, distance: 34.2
click at [504, 204] on p "KeywordSearch has an AI Audience builder that helps you create the best ad audi…" at bounding box center [522, 264] width 563 height 121
click at [275, 133] on strong "KeywordSearch: SuperCharge Your Ad Audiences with AI" at bounding box center [463, 156] width 445 height 63
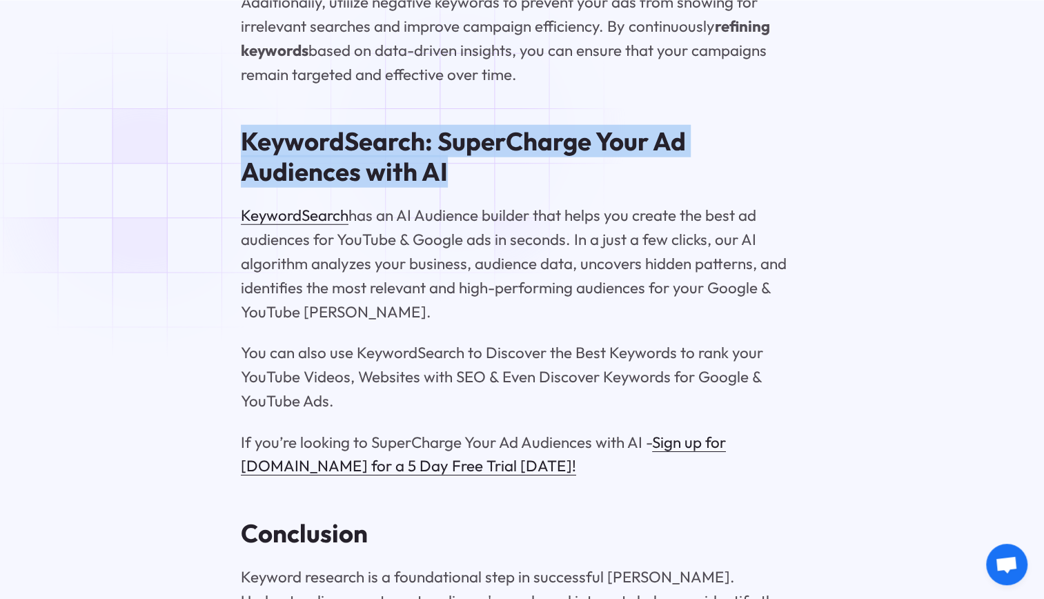
drag, startPoint x: 243, startPoint y: 91, endPoint x: 463, endPoint y: 135, distance: 224.4
click at [463, 135] on h2 "KeywordSearch: SuperCharge Your Ad Audiences with AI" at bounding box center [522, 156] width 563 height 60
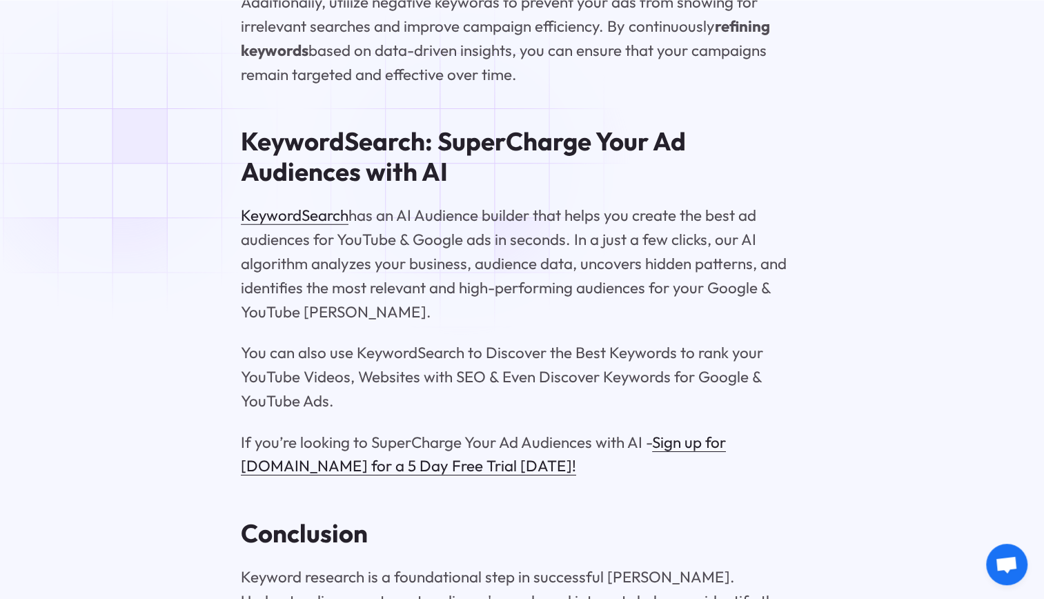
drag, startPoint x: 463, startPoint y: 135, endPoint x: 466, endPoint y: 166, distance: 31.2
click at [466, 204] on p "KeywordSearch has an AI Audience builder that helps you create the best ad audi…" at bounding box center [522, 264] width 563 height 121
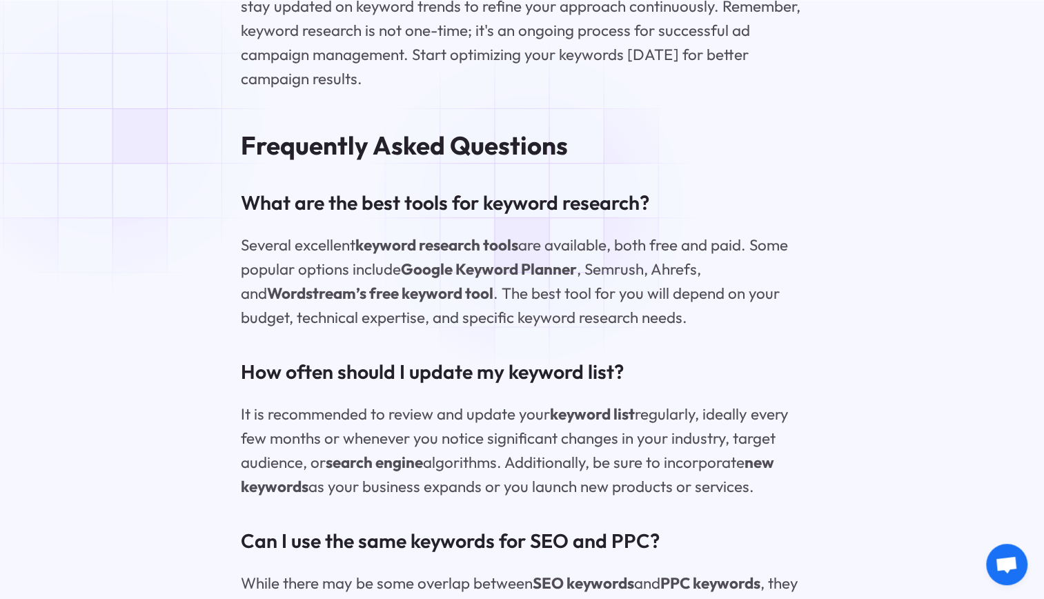
scroll to position [9387, 0]
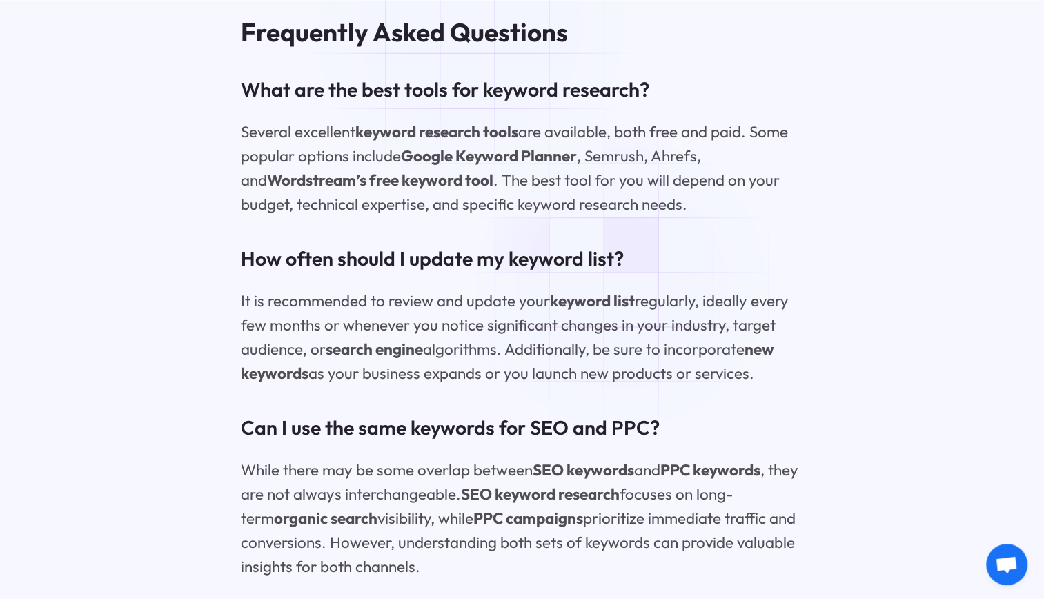
drag, startPoint x: 772, startPoint y: 276, endPoint x: 774, endPoint y: 283, distance: 7.2
click at [773, 289] on p "It is recommended to review and update your keyword list regularly, ideally eve…" at bounding box center [522, 337] width 563 height 97
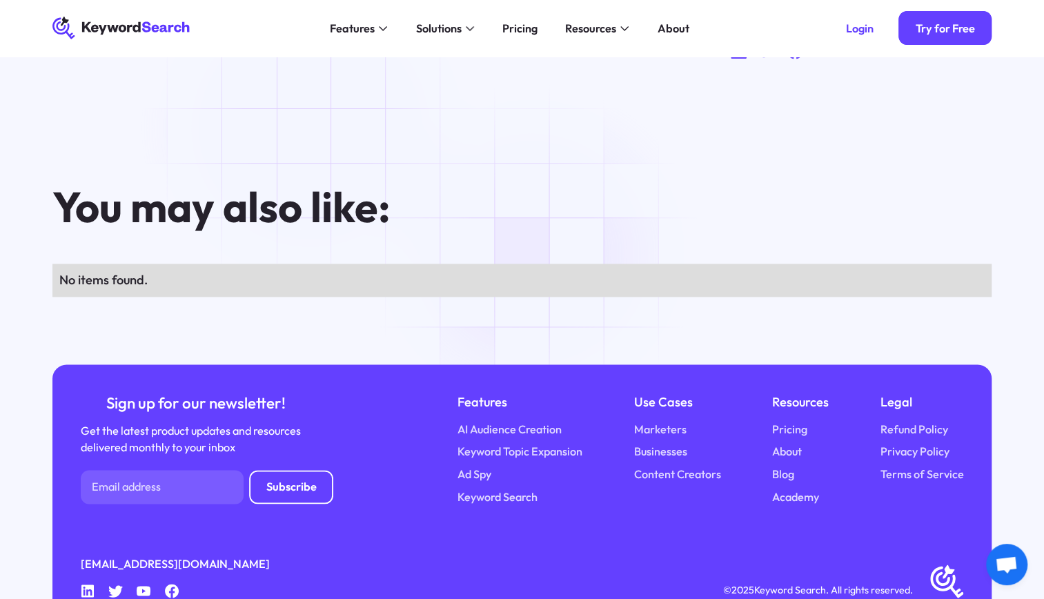
scroll to position [9934, 0]
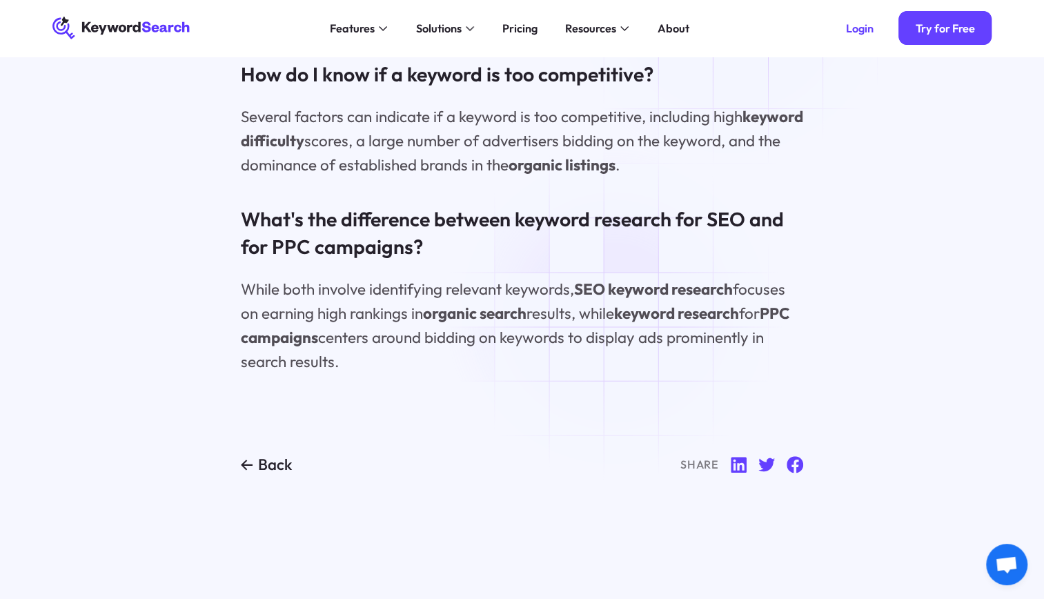
drag, startPoint x: 416, startPoint y: 175, endPoint x: 621, endPoint y: 311, distance: 246.0
drag, startPoint x: 621, startPoint y: 311, endPoint x: 539, endPoint y: 298, distance: 83.2
click at [539, 298] on p "While both involve identifying relevant keywords, SEO keyword research focuses …" at bounding box center [522, 325] width 563 height 97
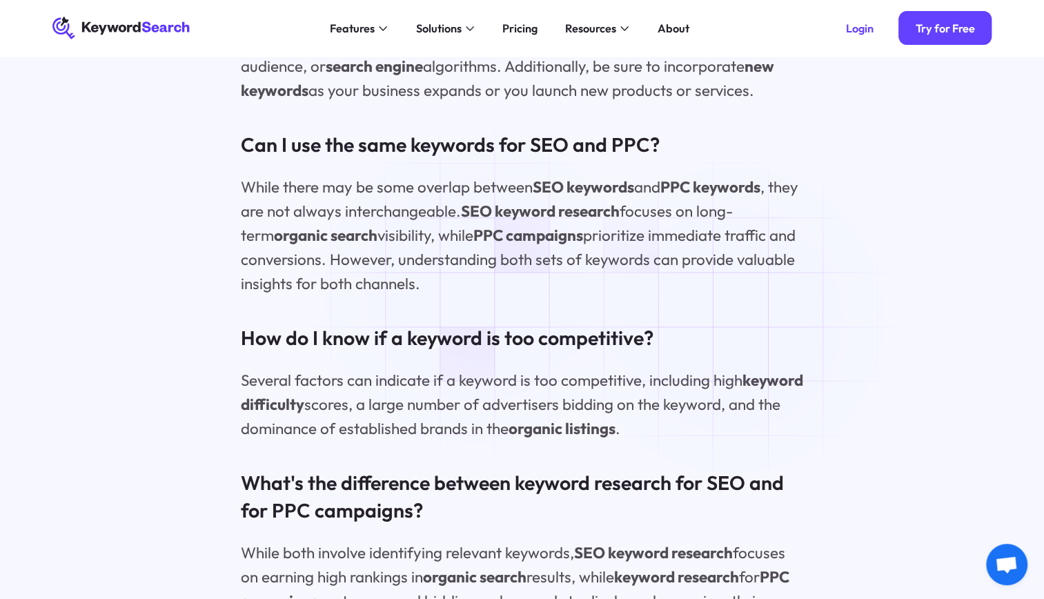
scroll to position [9451, 0]
